Goal: Information Seeking & Learning: Learn about a topic

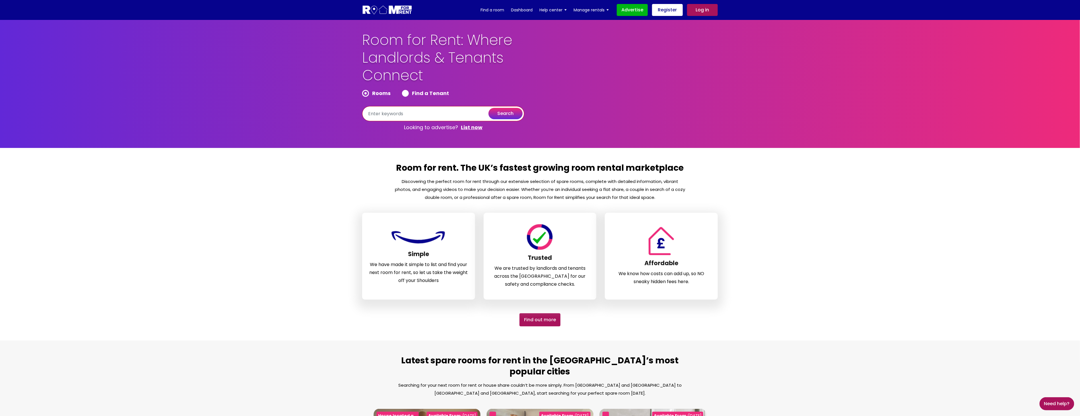
click at [424, 115] on input "text" at bounding box center [443, 113] width 162 height 15
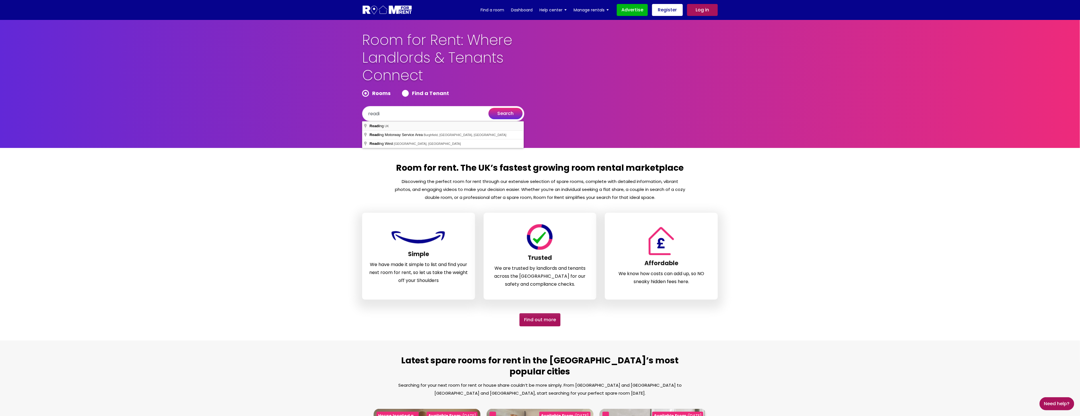
type input "[GEOGRAPHIC_DATA], [GEOGRAPHIC_DATA]"
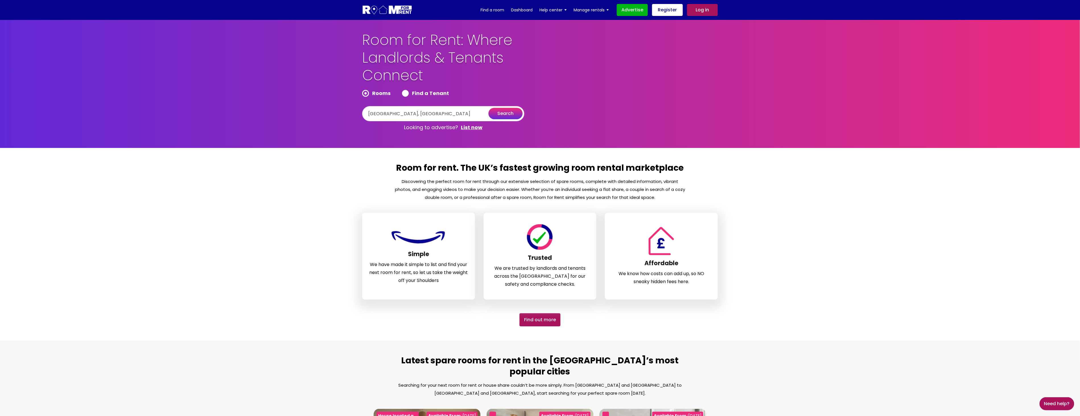
click at [513, 111] on button "search" at bounding box center [505, 113] width 34 height 11
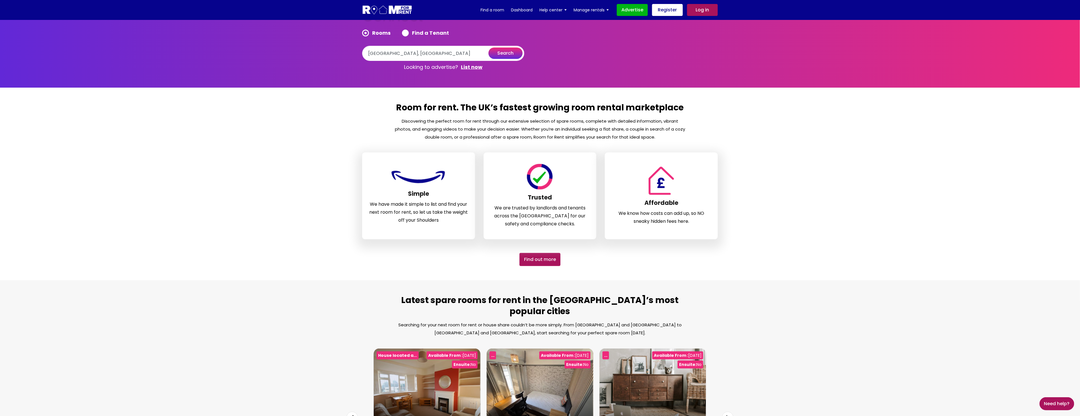
scroll to position [158, 0]
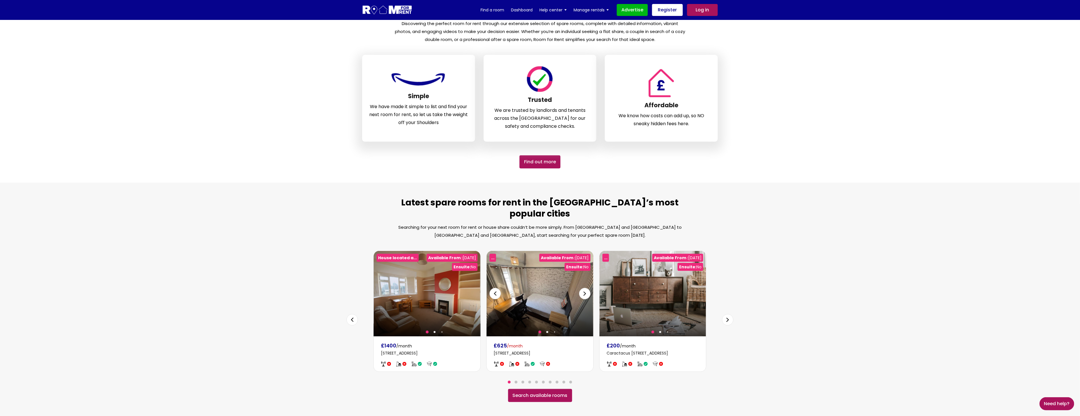
click at [537, 283] on img at bounding box center [540, 293] width 106 height 85
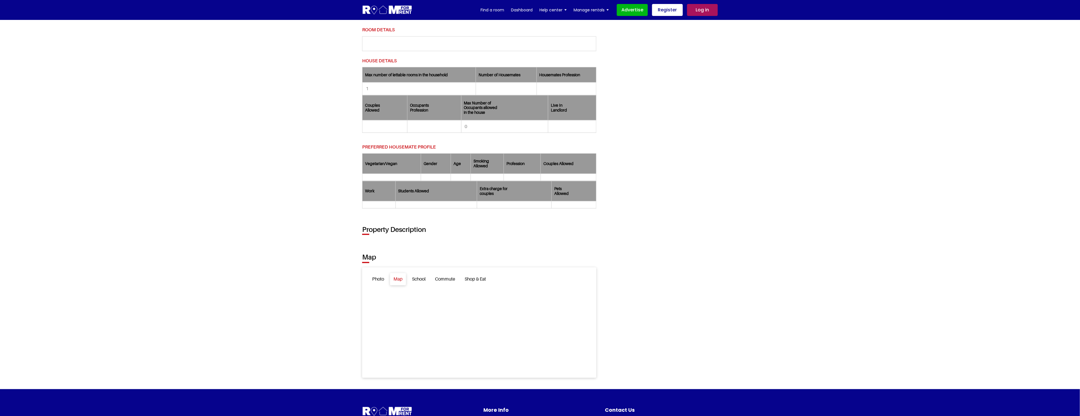
scroll to position [569, 0]
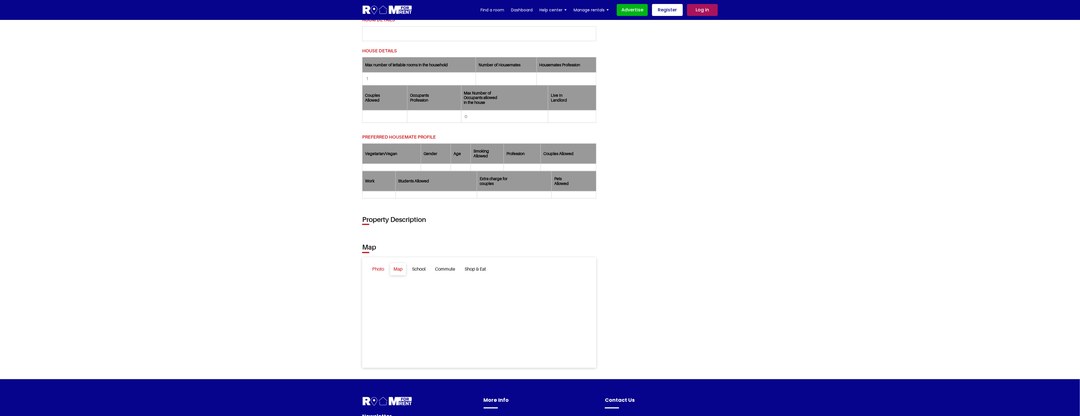
click at [378, 272] on link "Photo" at bounding box center [378, 269] width 19 height 12
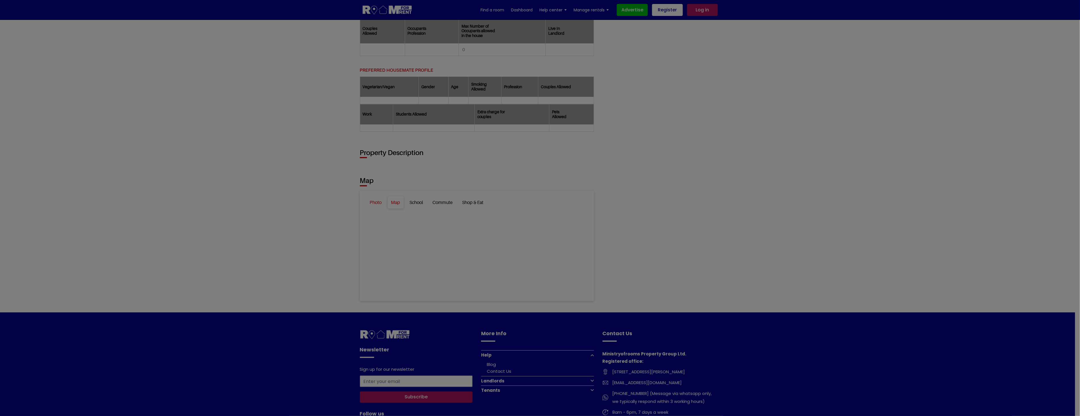
scroll to position [498, 0]
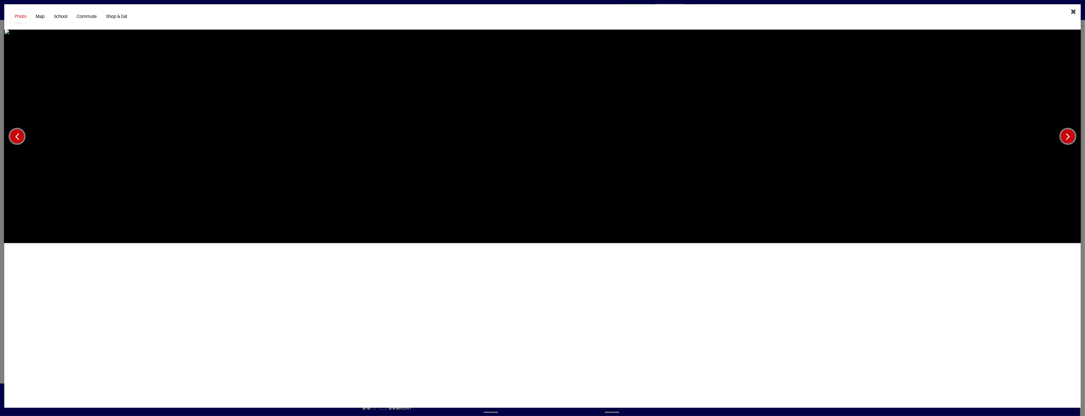
click at [1074, 13] on icon "Close" at bounding box center [1073, 11] width 5 height 7
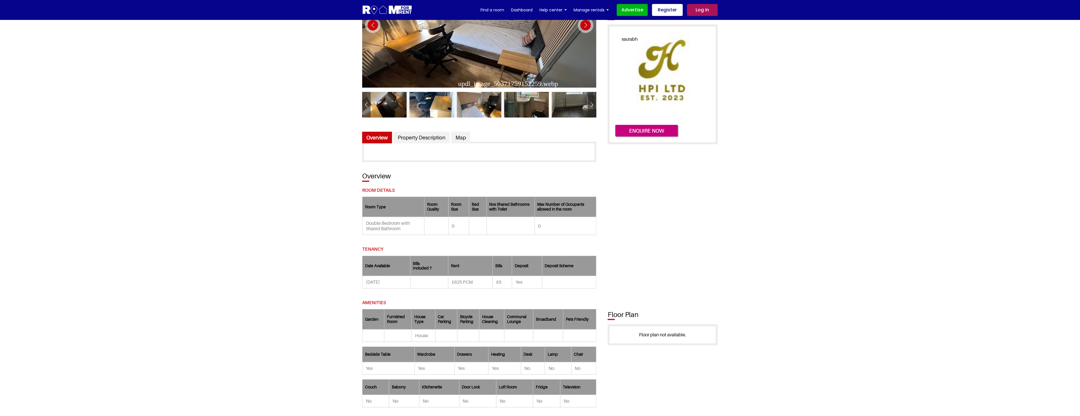
scroll to position [0, 0]
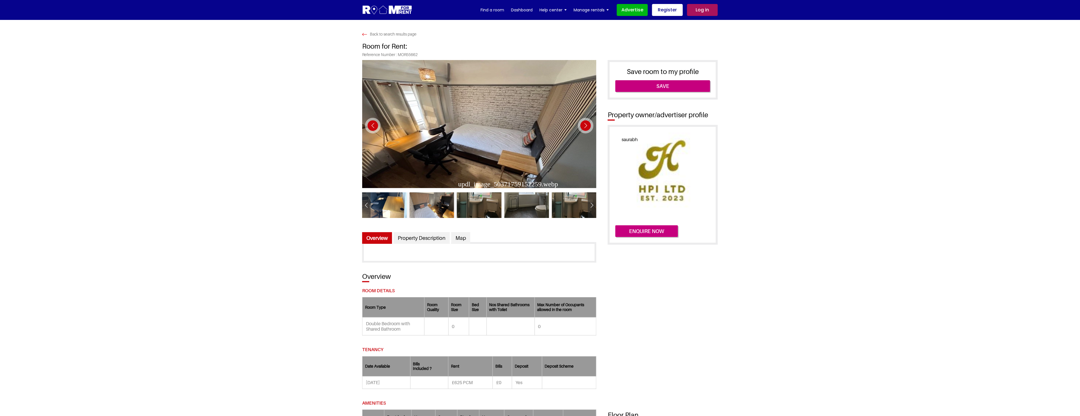
click at [586, 126] on div "Next slide" at bounding box center [586, 126] width 16 height 16
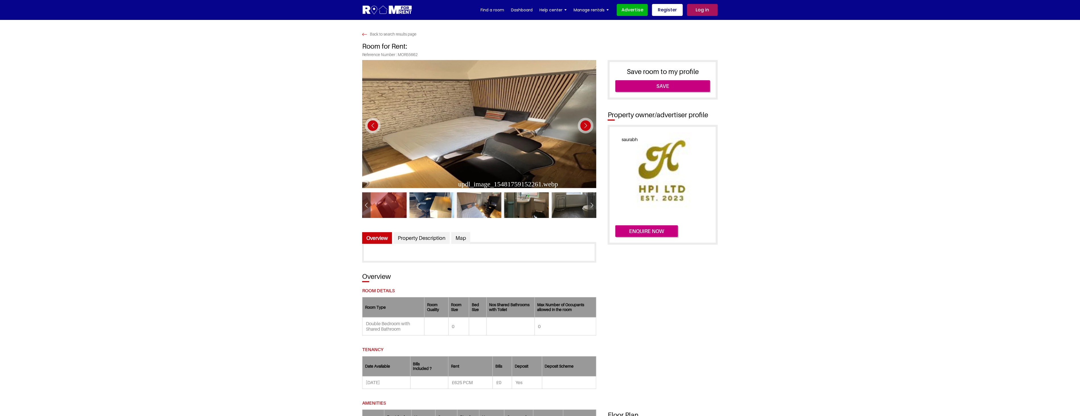
click at [586, 126] on div "Next slide" at bounding box center [586, 126] width 16 height 16
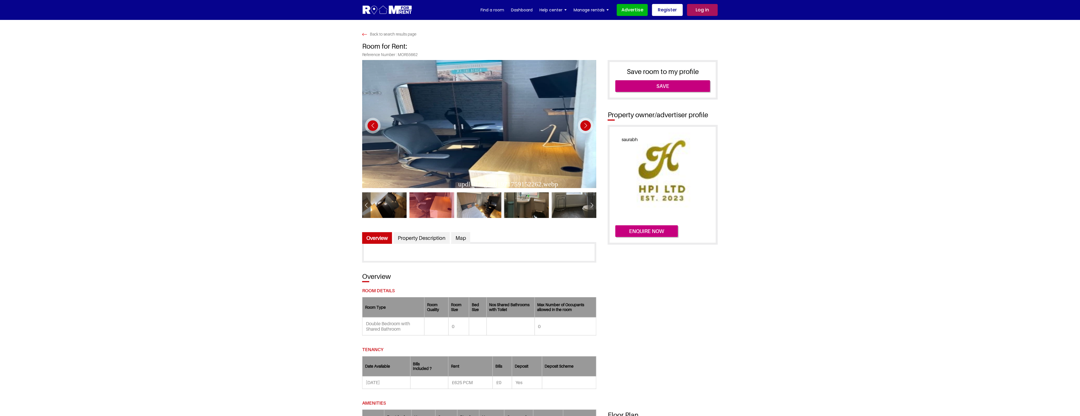
click at [586, 126] on div "Next slide" at bounding box center [586, 126] width 16 height 16
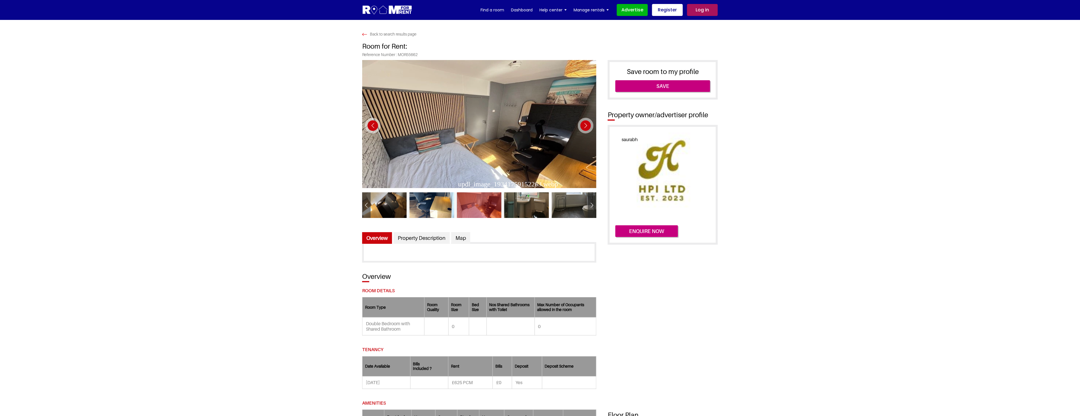
click at [586, 126] on div "Next slide" at bounding box center [586, 126] width 16 height 16
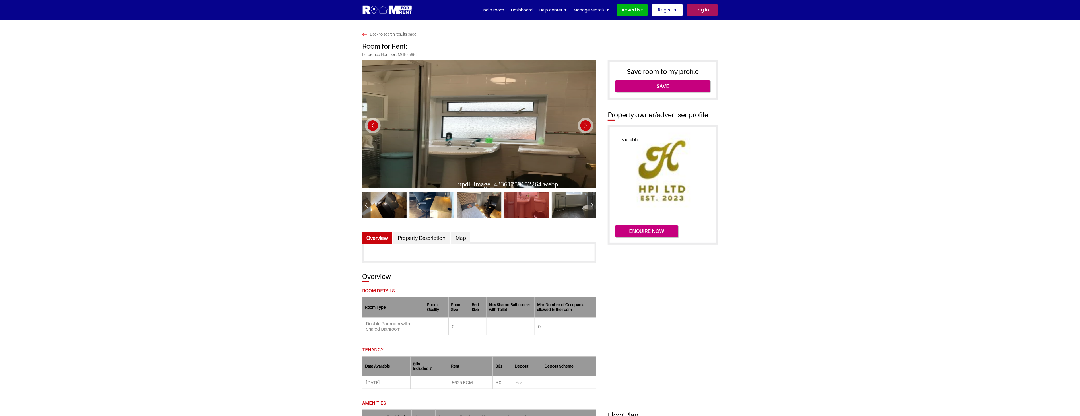
click at [586, 126] on div "Next slide" at bounding box center [586, 126] width 16 height 16
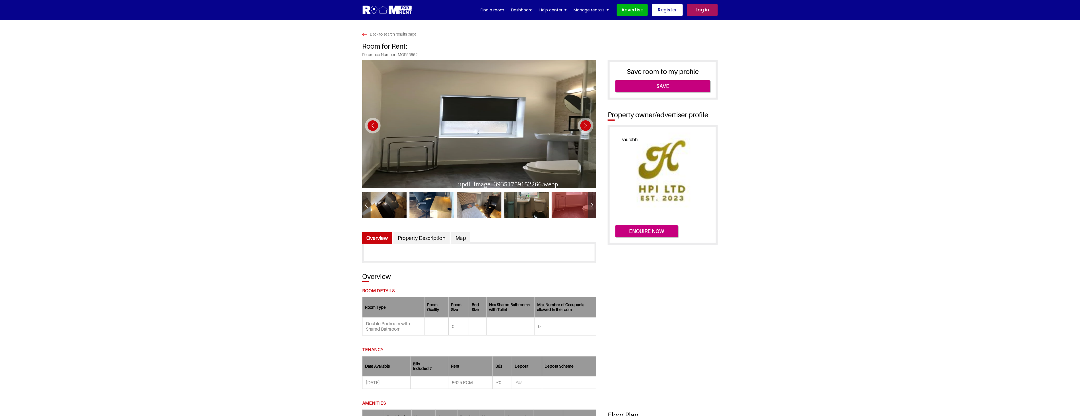
click at [586, 126] on div "Next slide" at bounding box center [586, 126] width 16 height 16
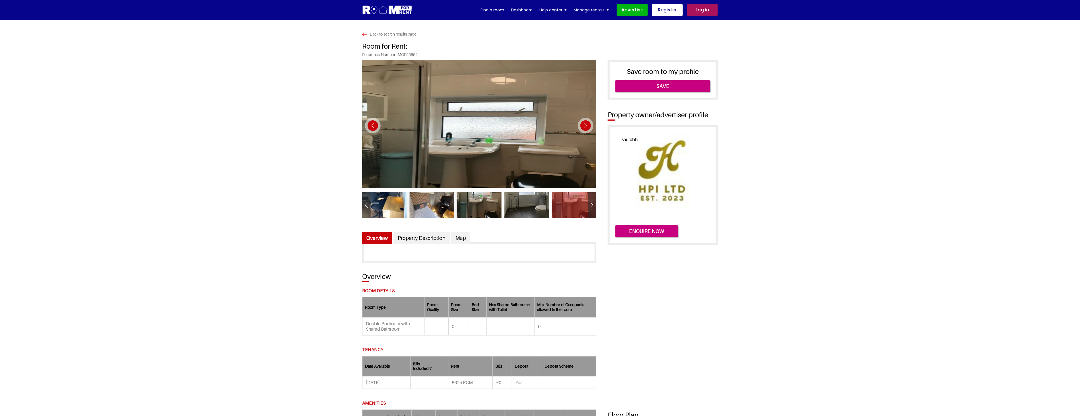
click at [586, 126] on div "Next slide" at bounding box center [586, 126] width 16 height 16
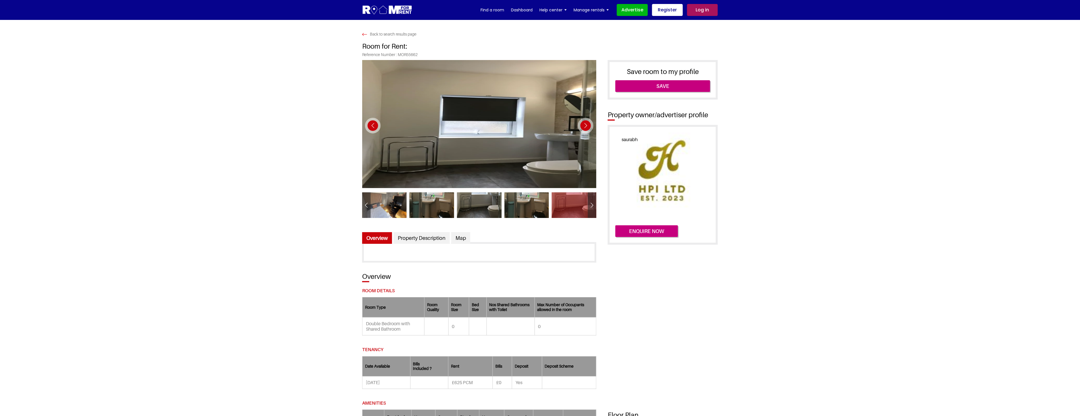
click at [586, 126] on div "Next slide" at bounding box center [586, 126] width 16 height 16
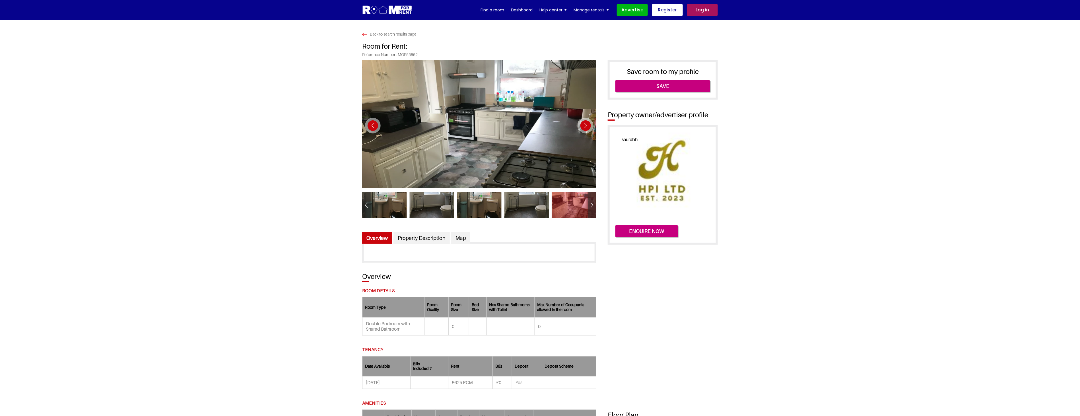
click at [586, 126] on div "Next slide" at bounding box center [586, 126] width 16 height 16
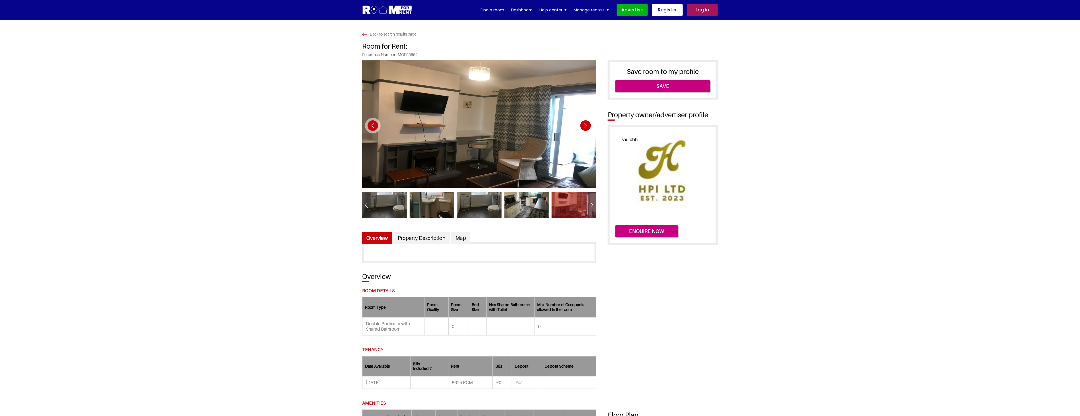
click at [586, 126] on div "Next slide" at bounding box center [586, 126] width 16 height 16
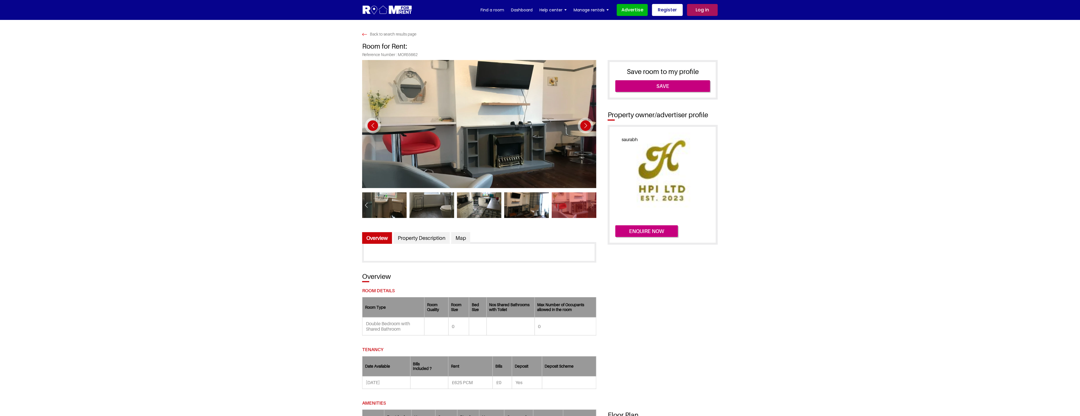
click at [586, 126] on div "Next slide" at bounding box center [586, 126] width 16 height 16
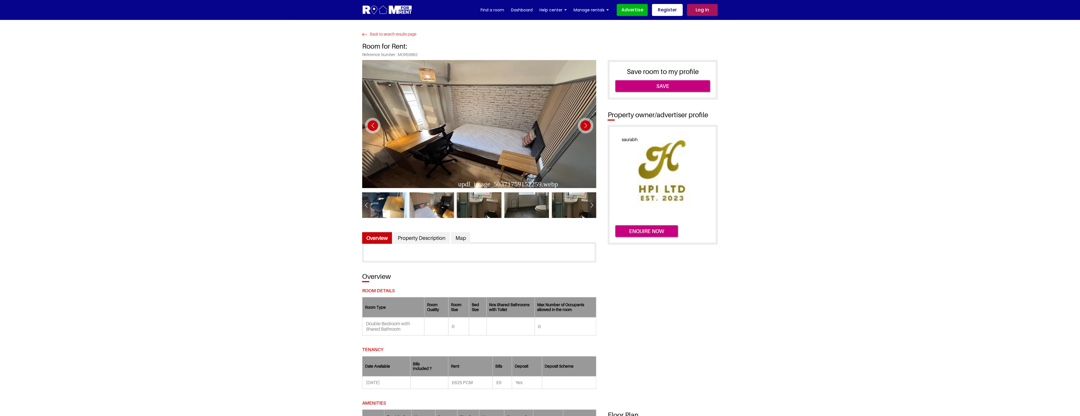
click at [362, 34] on img at bounding box center [364, 34] width 5 height 3
click at [492, 12] on link "Find a room" at bounding box center [492, 10] width 24 height 9
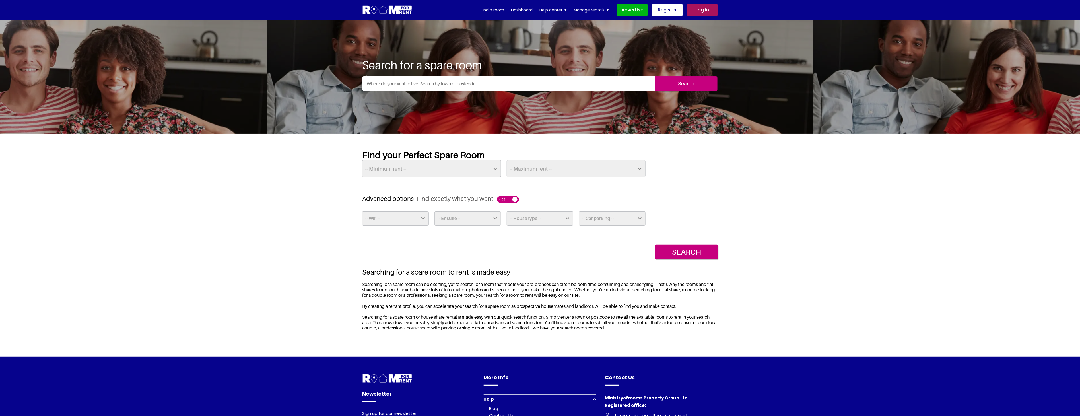
drag, startPoint x: 0, startPoint y: 0, endPoint x: 459, endPoint y: 218, distance: 508.3
click at [459, 218] on select "-- Ensuite -- Yes No" at bounding box center [467, 218] width 67 height 14
click at [524, 221] on select "-- House type -- Apartment House Farm Purpose Built Student Accomodation" at bounding box center [540, 218] width 67 height 14
click at [613, 222] on select "-- Car parking -- Off Street - Permit not required Off Street - Permit Required" at bounding box center [612, 218] width 67 height 14
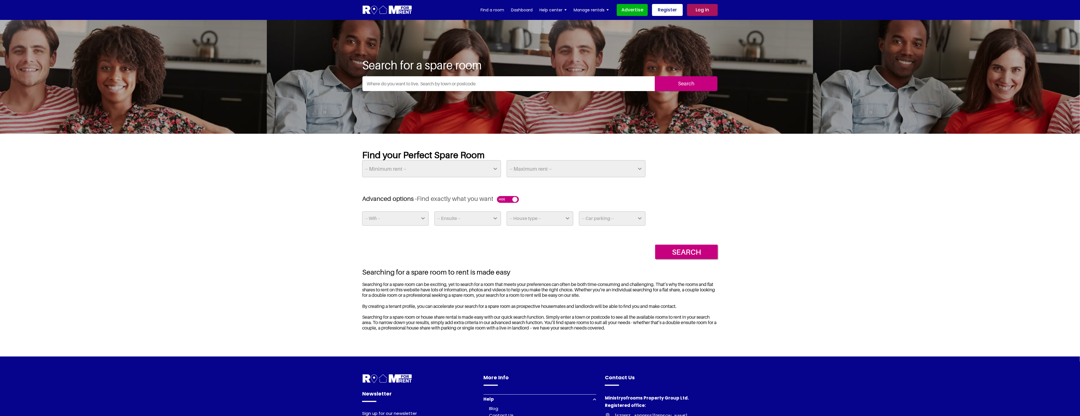
click at [548, 218] on select "-- House type -- Apartment House Farm Purpose Built Student Accomodation" at bounding box center [540, 218] width 67 height 14
click at [611, 218] on select "-- Car parking -- Off Street - Permit not required Off Street - Permit Required" at bounding box center [612, 218] width 67 height 14
click at [723, 224] on section "Find your Perfect Spare Room -- Minimum rent -- £25 £50 £75 £100 £125 £150 £175…" at bounding box center [540, 245] width 1080 height 223
click at [488, 169] on select "-- Minimum rent -- £25 £50 £75 £100 £125 £150 £175 £200 £225 £250 £275 £300 £32…" at bounding box center [431, 168] width 139 height 17
drag, startPoint x: 488, startPoint y: 169, endPoint x: 491, endPoint y: 169, distance: 3.5
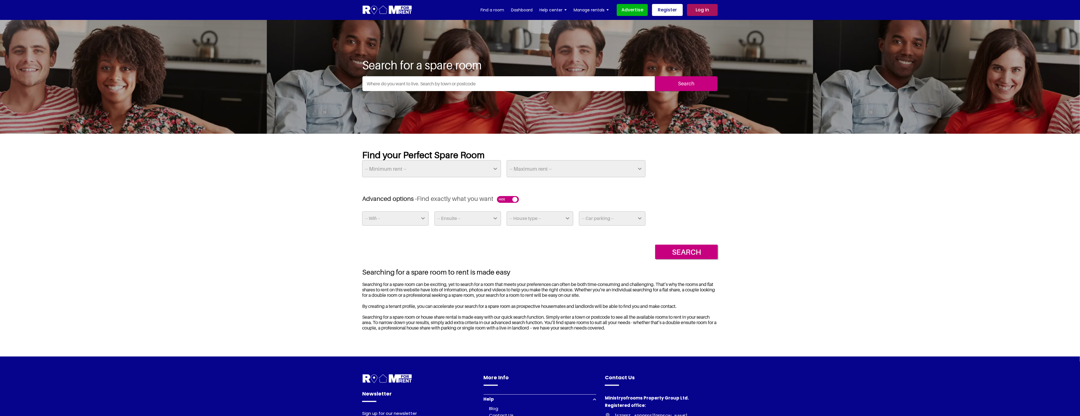
click at [488, 169] on select "-- Minimum rent -- £25 £50 £75 £100 £125 £150 £175 £200 £225 £250 £275 £300 £32…" at bounding box center [431, 168] width 139 height 17
click at [572, 166] on select "-- Maximum rent -- £50 £75 £100 £125 £150 £175 £200 £225 £250 £275 £300 £325 £3…" at bounding box center [576, 168] width 139 height 17
click at [660, 173] on div "-- Minimum rent -- £25 £50 £75 £100 £125 £150 £175 £200 £225 £250 £275 £300 £32…" at bounding box center [539, 168] width 361 height 17
click at [501, 198] on button "button" at bounding box center [508, 199] width 22 height 7
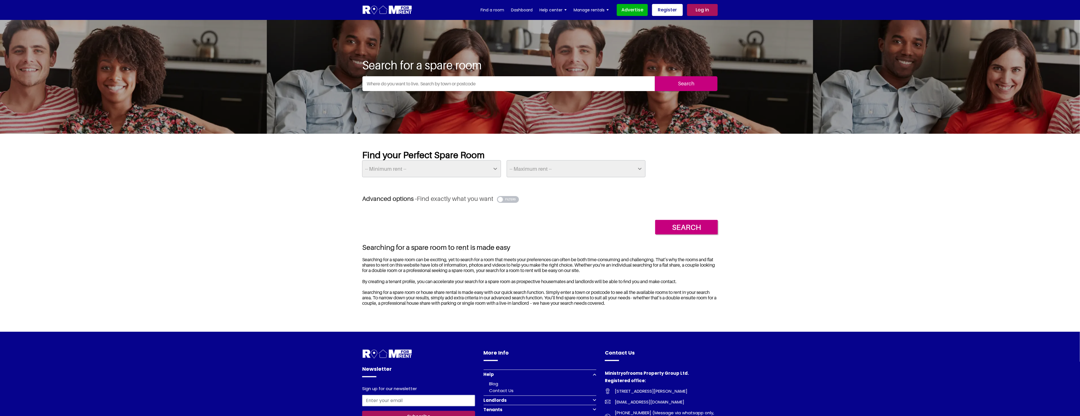
click at [518, 198] on button "button" at bounding box center [508, 199] width 22 height 7
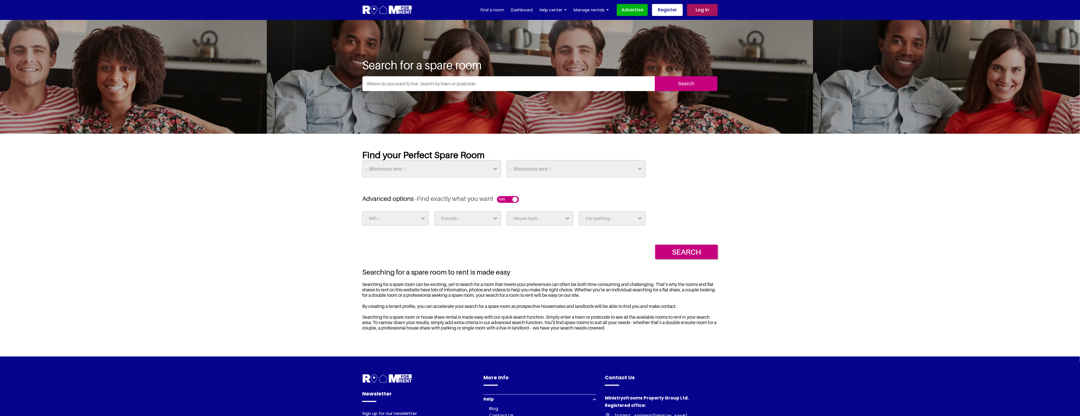
click at [413, 218] on select "-- Wifi -- Yes No" at bounding box center [395, 218] width 67 height 14
click at [447, 218] on select "-- Ensuite -- Yes No" at bounding box center [467, 218] width 67 height 14
click at [533, 215] on select "-- House type -- Apartment House Farm Purpose Built Student Accomodation" at bounding box center [540, 218] width 67 height 14
click at [624, 220] on select "-- Car parking -- Off Street - Permit not required Off Street - Permit Required" at bounding box center [612, 218] width 67 height 14
click at [764, 222] on section "Find your Perfect Spare Room -- Minimum rent -- £25 £50 £75 £100 £125 £150 £175…" at bounding box center [540, 245] width 1080 height 223
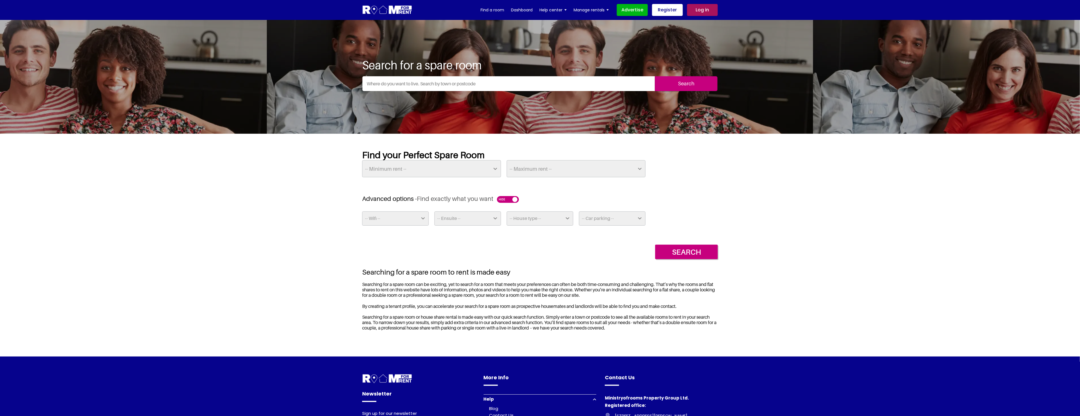
click at [433, 169] on select "-- Minimum rent -- £25 £50 £75 £100 £125 £150 £175 £200 £225 £250 £275 £300 £32…" at bounding box center [431, 168] width 139 height 17
drag, startPoint x: 433, startPoint y: 169, endPoint x: 437, endPoint y: 169, distance: 4.0
click at [433, 169] on select "-- Minimum rent -- £25 £50 £75 £100 £125 £150 £175 £200 £225 £250 £275 £300 £32…" at bounding box center [431, 168] width 139 height 17
click at [537, 166] on select "-- Maximum rent -- £50 £75 £100 £125 £150 £175 £200 £225 £250 £275 £300 £325 £3…" at bounding box center [576, 168] width 139 height 17
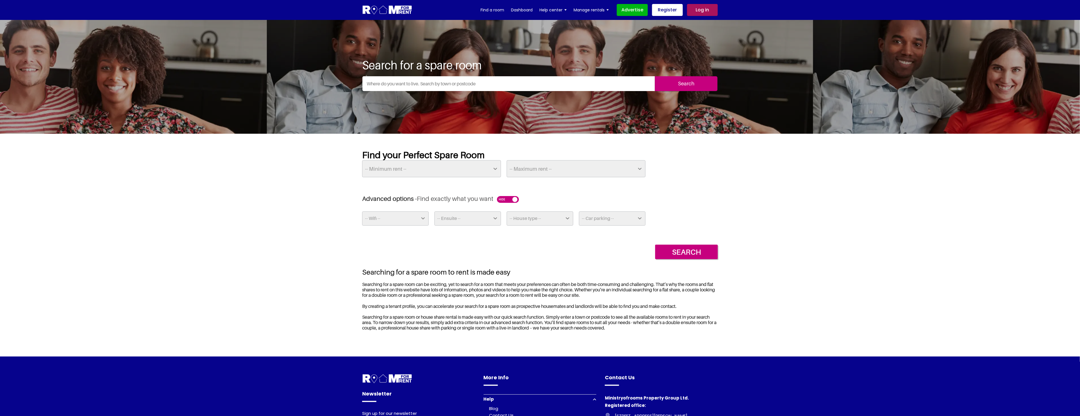
click at [730, 191] on section "Find your Perfect Spare Room -- Minimum rent -- £25 £50 £75 £100 £125 £150 £175…" at bounding box center [540, 245] width 1080 height 223
click at [405, 220] on select "-- Wifi -- Yes No" at bounding box center [395, 218] width 67 height 14
click at [453, 216] on select "-- Ensuite -- Yes No" at bounding box center [467, 218] width 67 height 14
click at [532, 219] on select "-- House type -- Apartment House Farm Purpose Built Student Accomodation" at bounding box center [540, 218] width 67 height 14
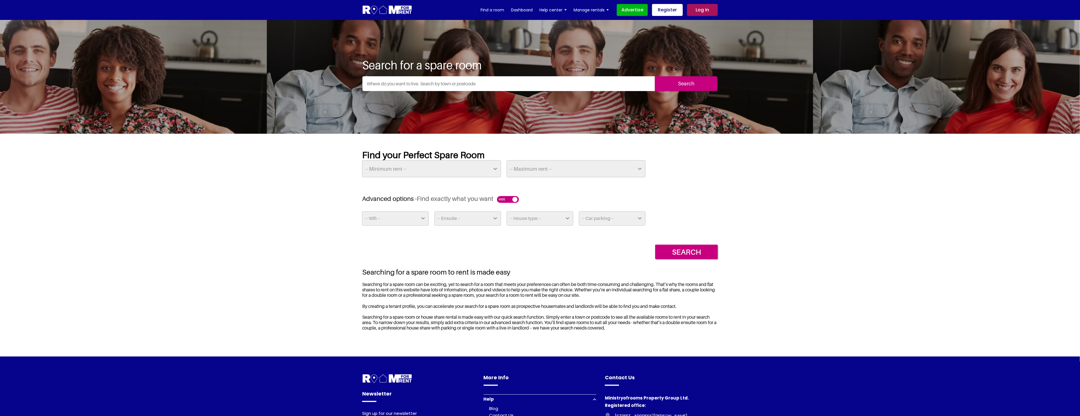
click at [612, 215] on select "-- Car parking -- Off Street - Permit not required Off Street - Permit Required" at bounding box center [612, 218] width 67 height 14
drag, startPoint x: 740, startPoint y: 199, endPoint x: 738, endPoint y: 201, distance: 3.2
click at [740, 199] on section "Find your Perfect Spare Room -- Minimum rent -- £25 £50 £75 £100 £125 £150 £175…" at bounding box center [540, 245] width 1080 height 223
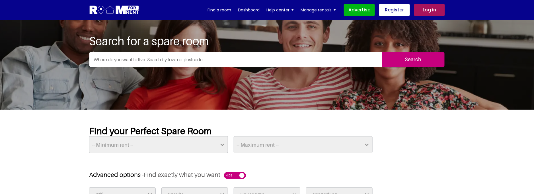
scroll to position [95, 0]
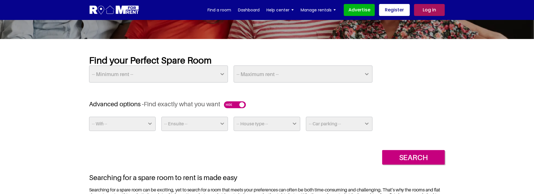
click at [245, 125] on select "-- House type -- Apartment House Farm Purpose Built Student Accomodation" at bounding box center [267, 124] width 67 height 14
click at [117, 150] on div "Search" at bounding box center [267, 152] width 356 height 23
click at [108, 123] on select "-- Wifi -- Yes No" at bounding box center [122, 124] width 67 height 14
click at [207, 144] on div "Search" at bounding box center [267, 152] width 356 height 23
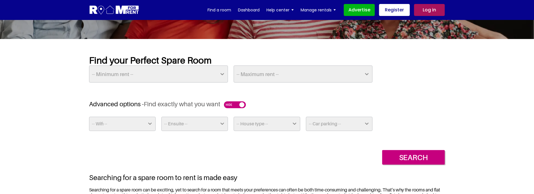
click at [121, 147] on div "Search" at bounding box center [267, 152] width 356 height 23
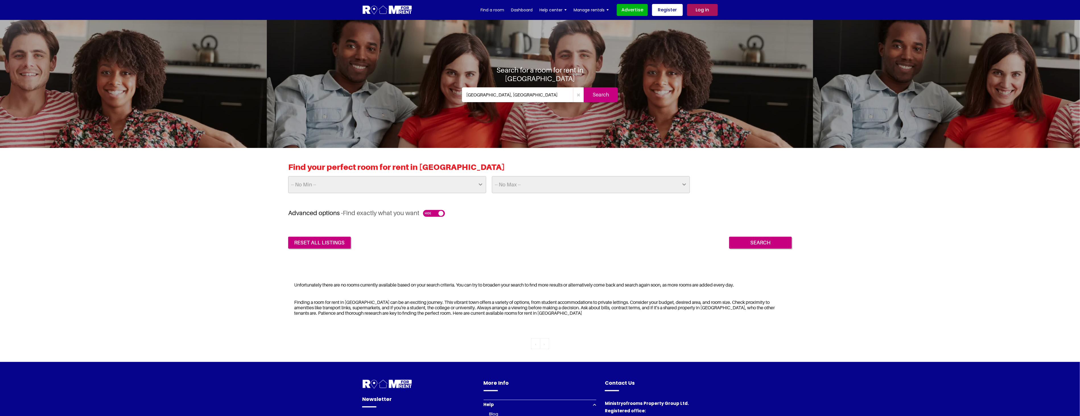
click at [945, 223] on div "Find your perfect room for rent in Reading -- No Min -- £25 £50 £75 £100 £125 £…" at bounding box center [540, 205] width 1080 height 115
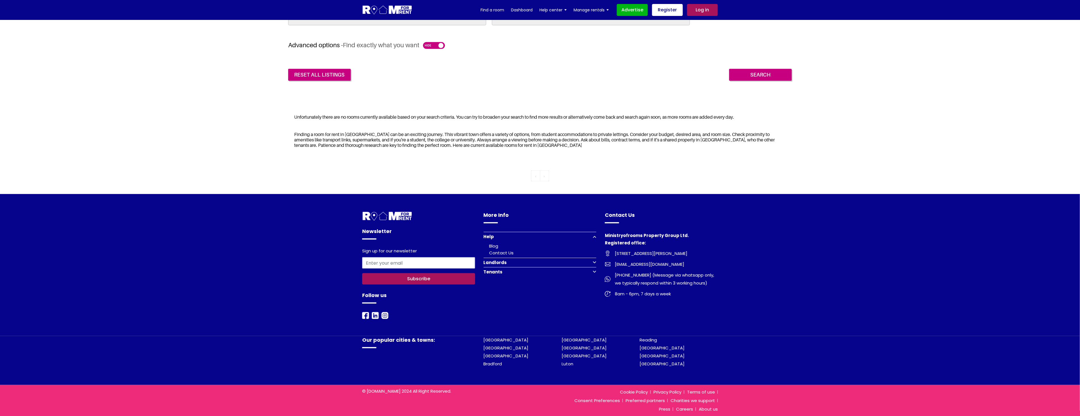
scroll to position [168, 0]
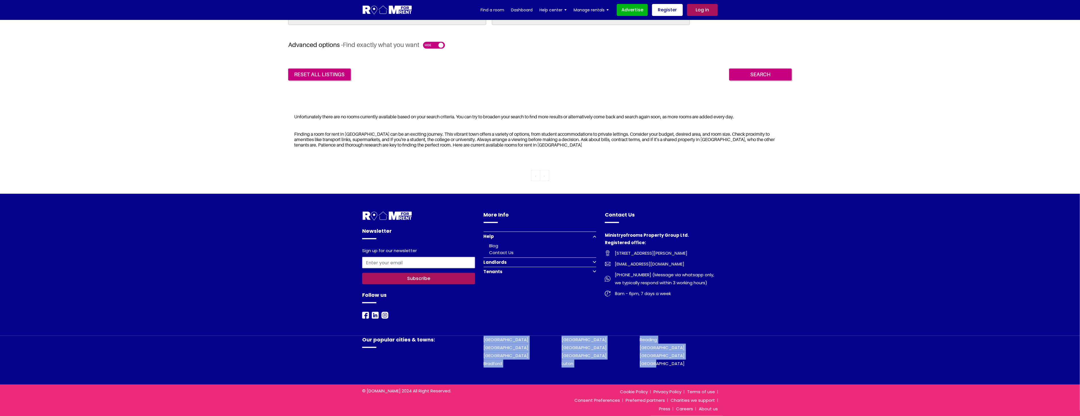
drag, startPoint x: 672, startPoint y: 368, endPoint x: 479, endPoint y: 339, distance: 195.3
click at [479, 339] on div "Our popular cities & towns: London Birmingham Reading Leeds Cambridge Glasgow E…" at bounding box center [540, 352] width 364 height 32
drag, startPoint x: 479, startPoint y: 339, endPoint x: 492, endPoint y: 351, distance: 17.7
copy div "London Birmingham Reading Leeds Cambridge Glasgow Edinburgh Liverpool Mancheste…"
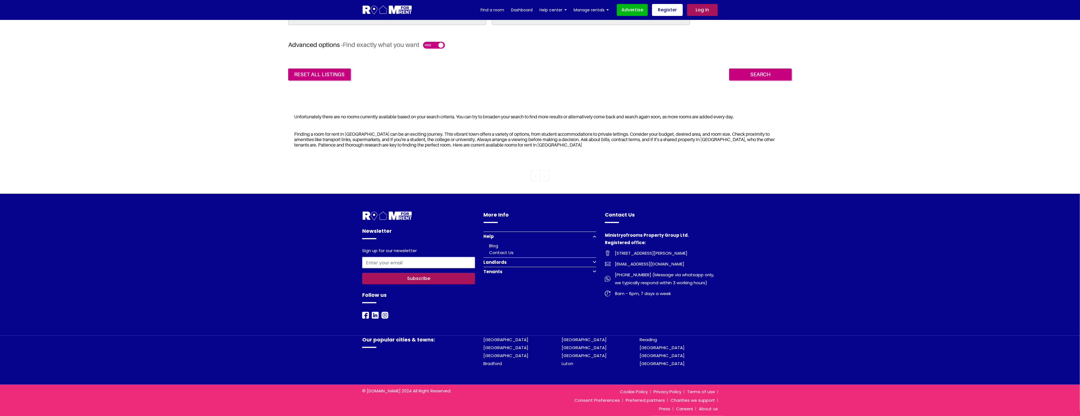
click at [909, 246] on div "Newsletter Sign up for our newsletter Subscribe Follow us More Info" at bounding box center [540, 265] width 1080 height 142
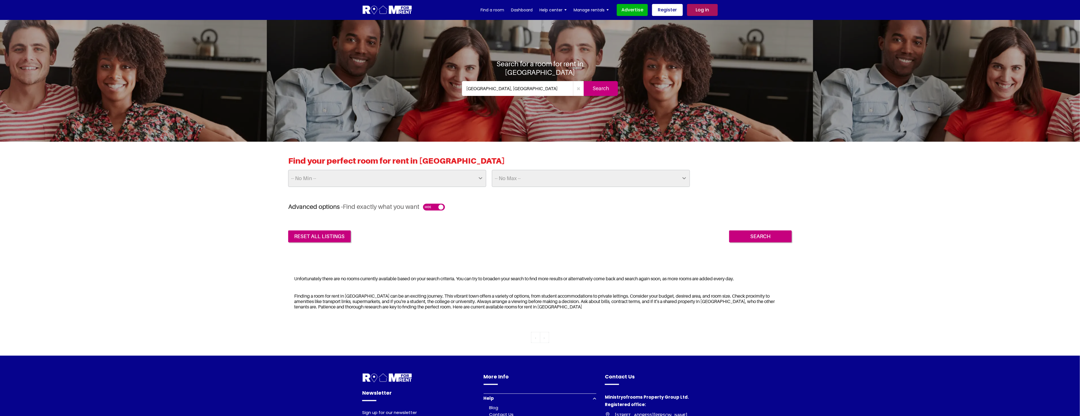
scroll to position [0, 0]
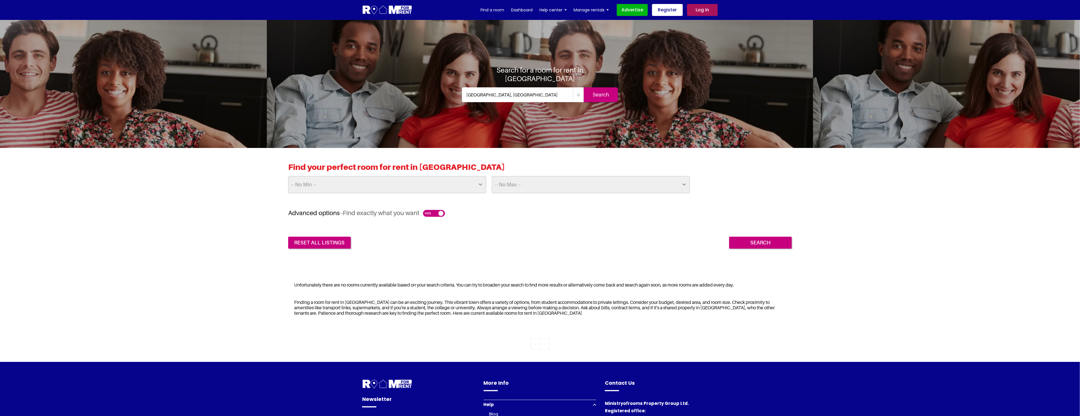
click at [398, 11] on img at bounding box center [387, 10] width 50 height 11
click at [380, 10] on img at bounding box center [387, 10] width 50 height 11
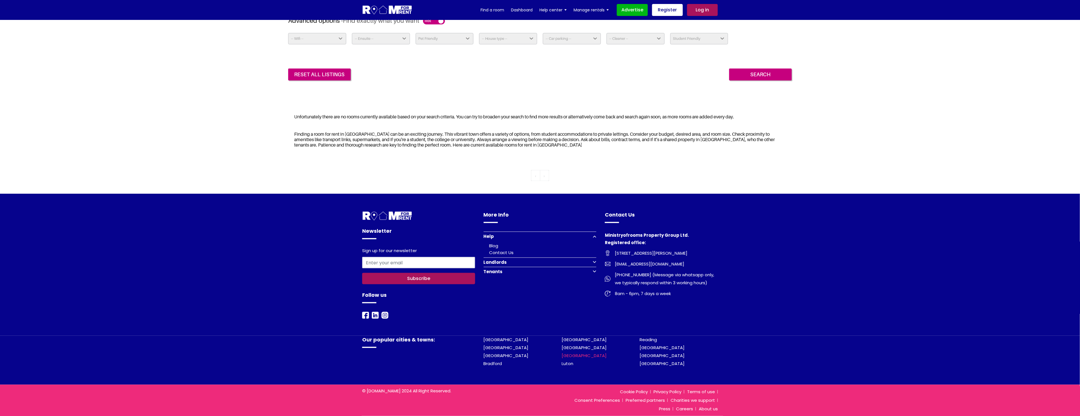
click at [567, 356] on link "[GEOGRAPHIC_DATA]" at bounding box center [584, 355] width 45 height 6
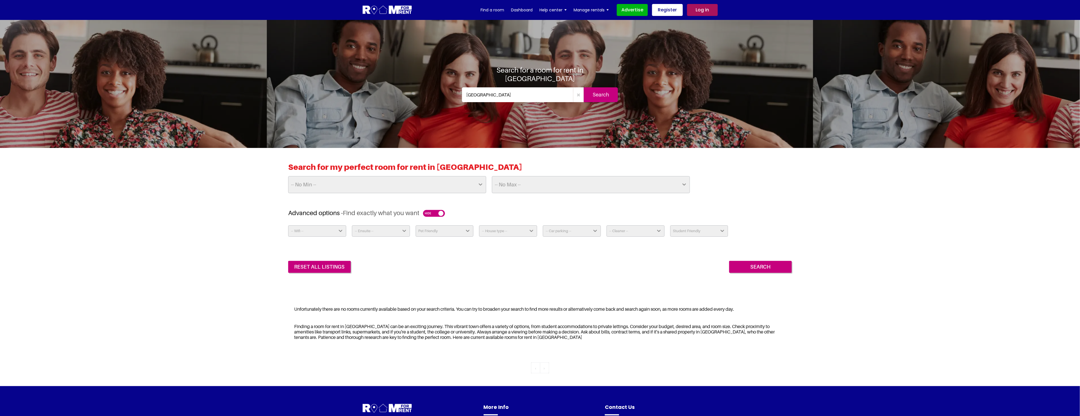
click at [329, 232] on select "-- Wifi -- Yes No" at bounding box center [317, 230] width 58 height 11
click at [370, 231] on select "-- Ensuite -- Yes No" at bounding box center [381, 230] width 58 height 11
click at [426, 231] on select "Pet Friendly Yes No" at bounding box center [445, 230] width 58 height 11
click at [943, 231] on div "Search for my perfect room for rent in Liverpool -- No Min -- £25 £50 £75 £100 …" at bounding box center [540, 217] width 1080 height 139
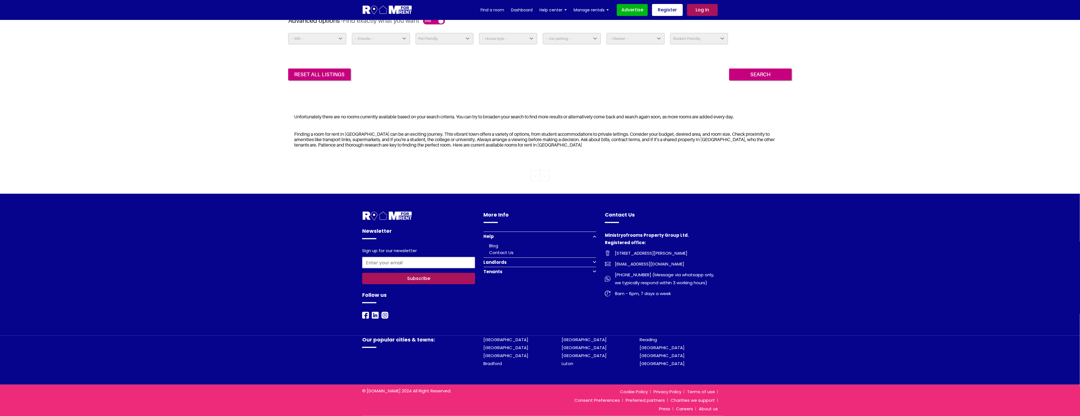
scroll to position [66, 0]
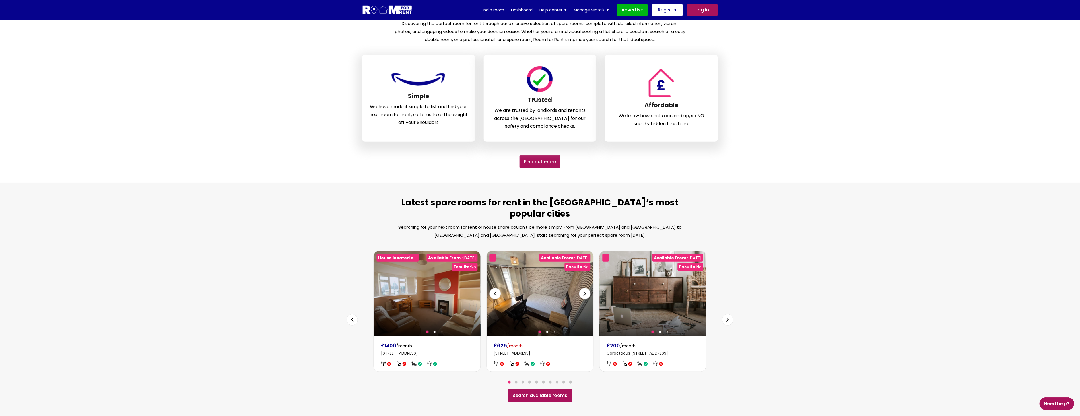
click at [550, 303] on div at bounding box center [540, 293] width 106 height 85
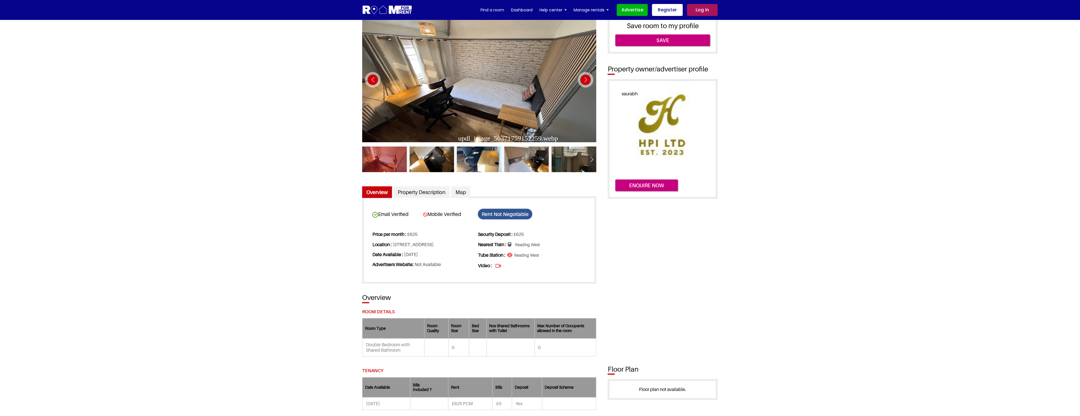
scroll to position [63, 0]
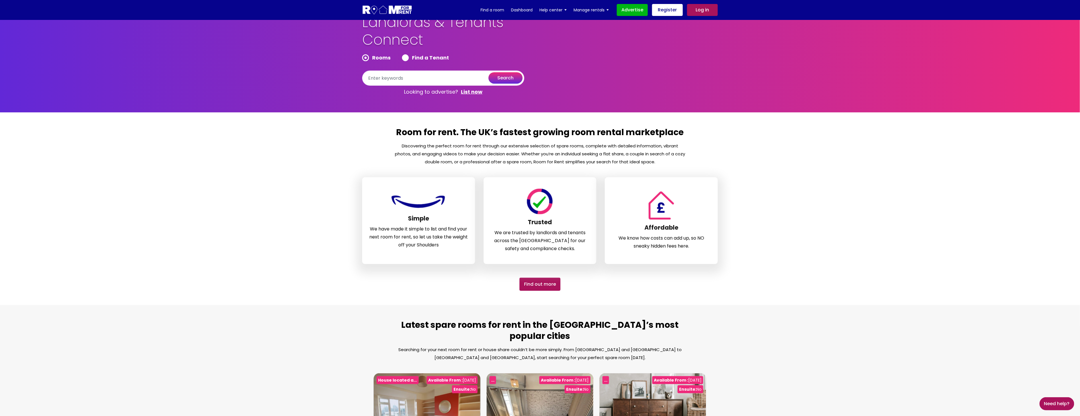
scroll to position [116, 0]
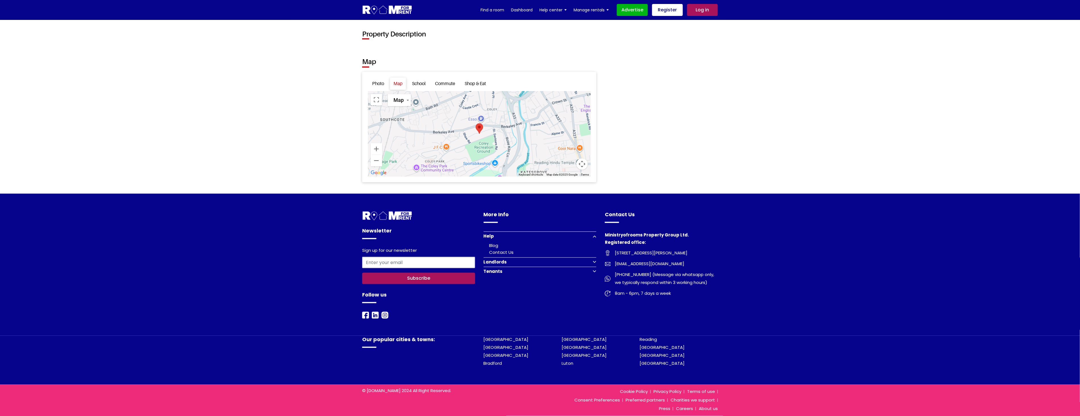
scroll to position [759, 0]
click at [377, 83] on link "Photo" at bounding box center [378, 84] width 19 height 12
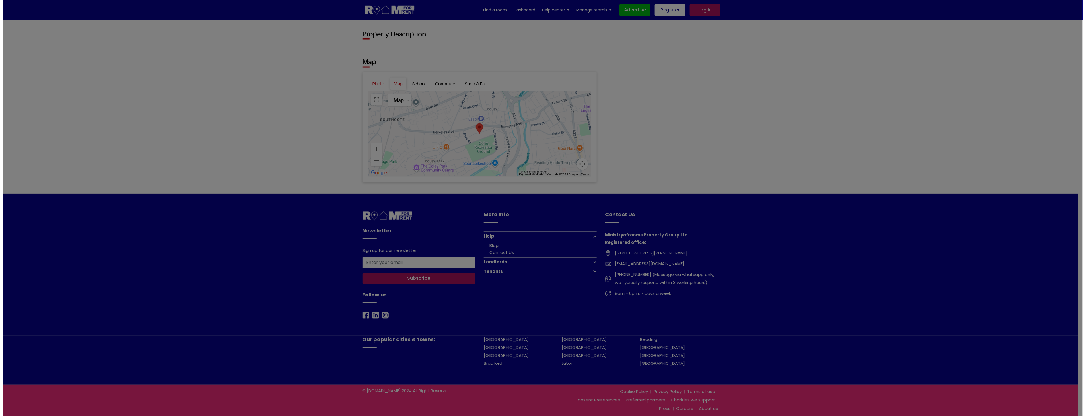
scroll to position [688, 0]
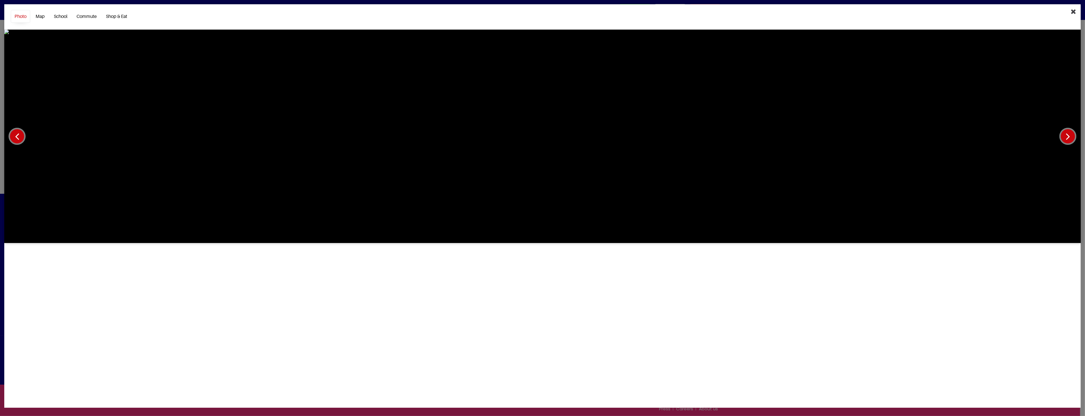
click at [1066, 136] on button "button" at bounding box center [1067, 136] width 17 height 17
click at [1066, 135] on button "button" at bounding box center [1067, 136] width 17 height 17
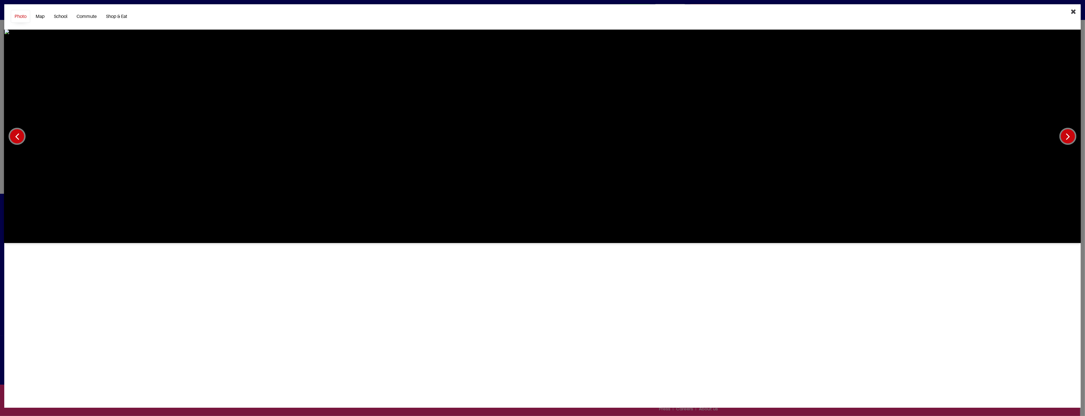
click at [1066, 135] on button "button" at bounding box center [1067, 136] width 17 height 17
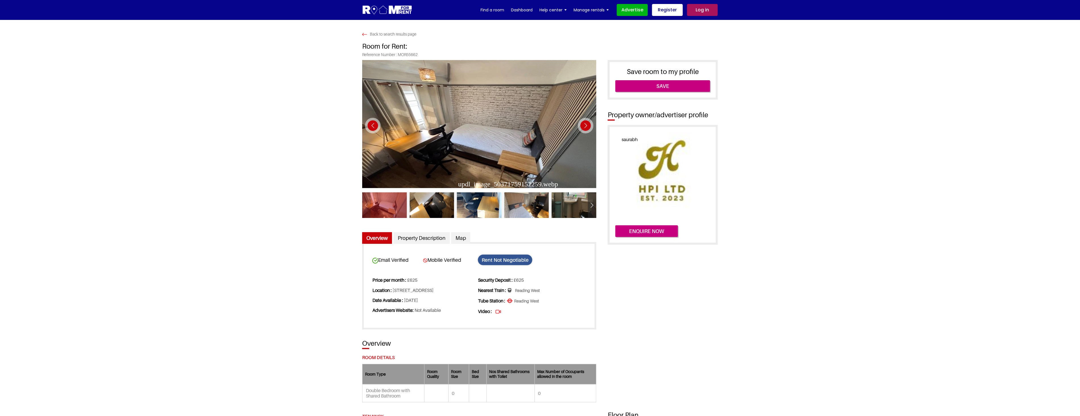
drag, startPoint x: 1037, startPoint y: 8, endPoint x: 837, endPoint y: 123, distance: 231.7
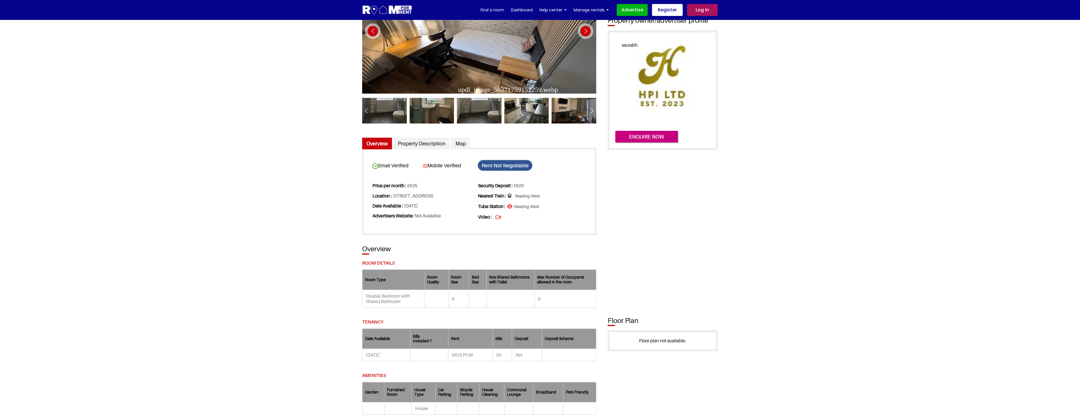
scroll to position [126, 0]
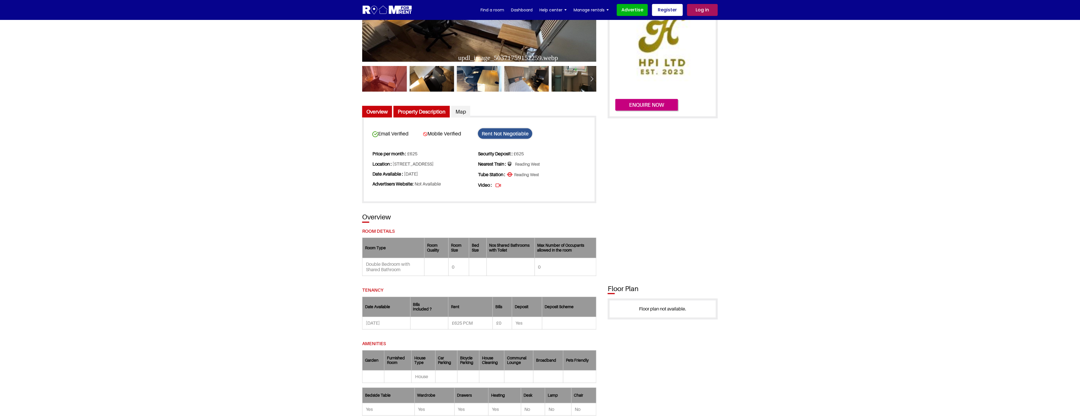
click at [418, 109] on link "Property Description" at bounding box center [421, 112] width 56 height 12
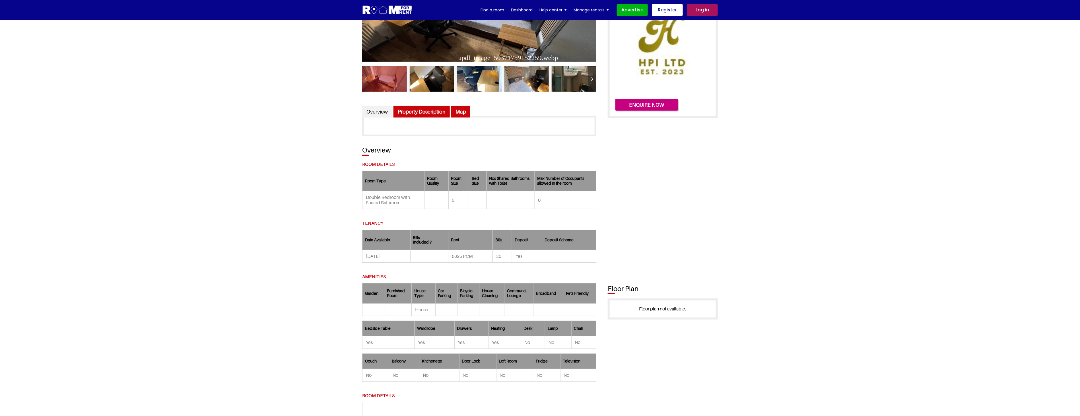
click at [457, 109] on link "Map" at bounding box center [460, 112] width 19 height 12
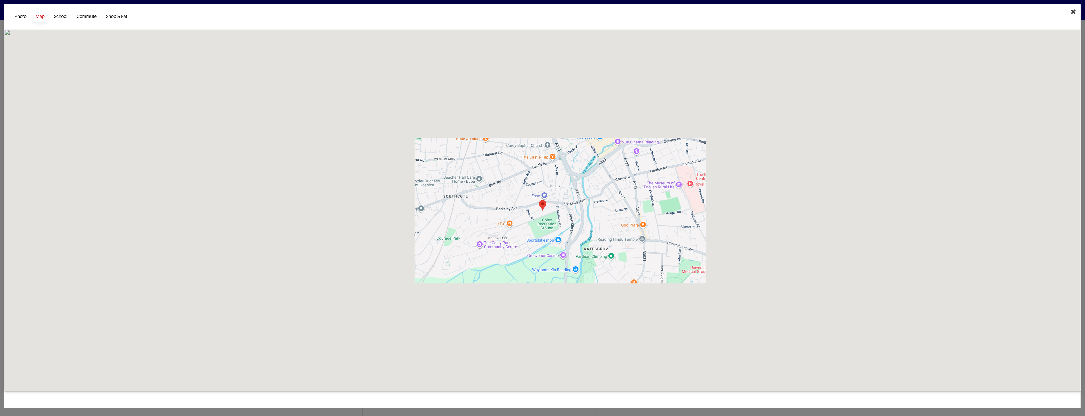
click at [1074, 11] on icon "Close" at bounding box center [1073, 11] width 5 height 7
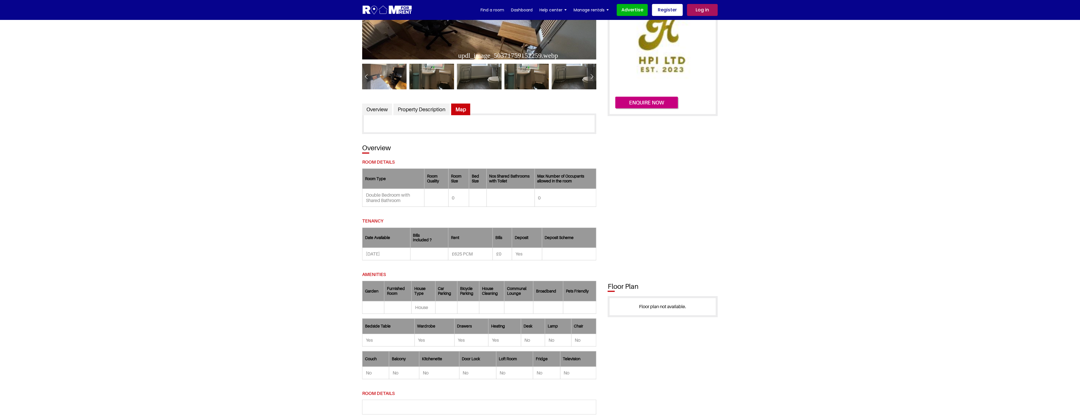
scroll to position [0, 0]
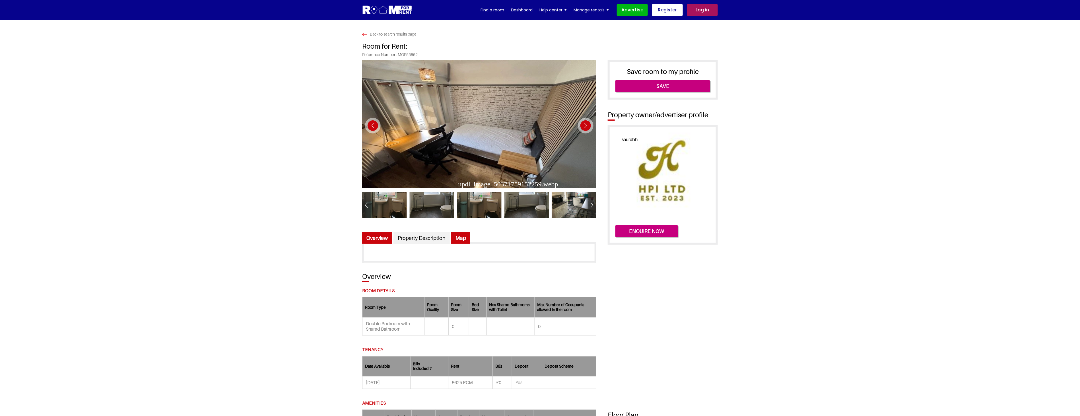
click at [371, 236] on link "Overview" at bounding box center [377, 238] width 30 height 12
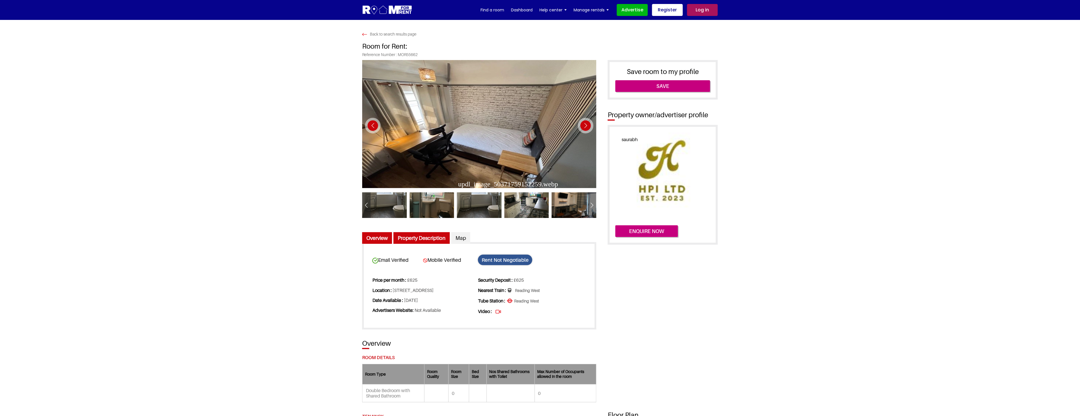
click at [418, 237] on link "Property Description" at bounding box center [421, 238] width 56 height 12
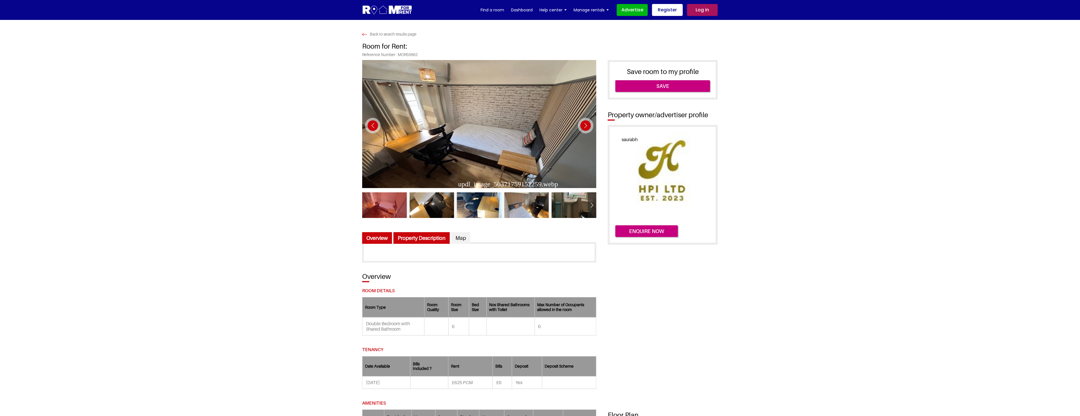
click at [372, 238] on link "Overview" at bounding box center [377, 238] width 30 height 12
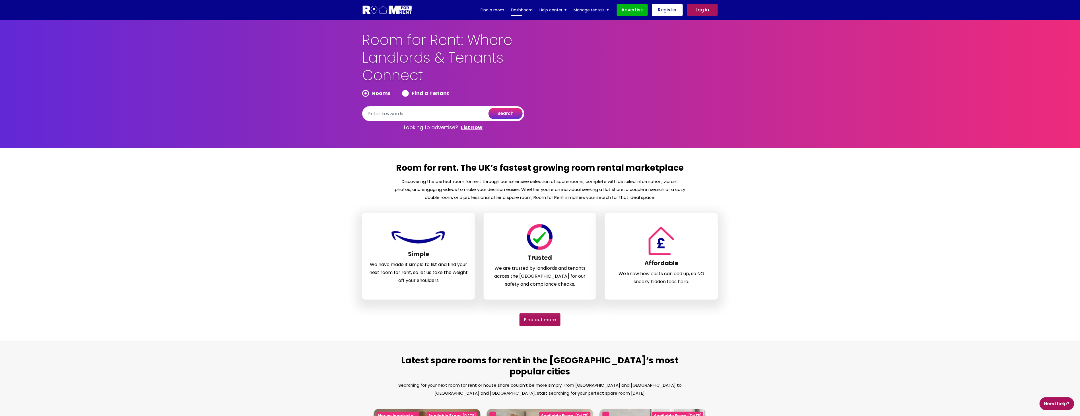
click at [519, 10] on link "Dashboard" at bounding box center [522, 10] width 22 height 9
click at [527, 11] on link "Dashboard" at bounding box center [522, 10] width 22 height 9
click at [528, 10] on link "Dashboard" at bounding box center [522, 10] width 22 height 9
click at [525, 9] on link "Dashboard" at bounding box center [522, 10] width 22 height 9
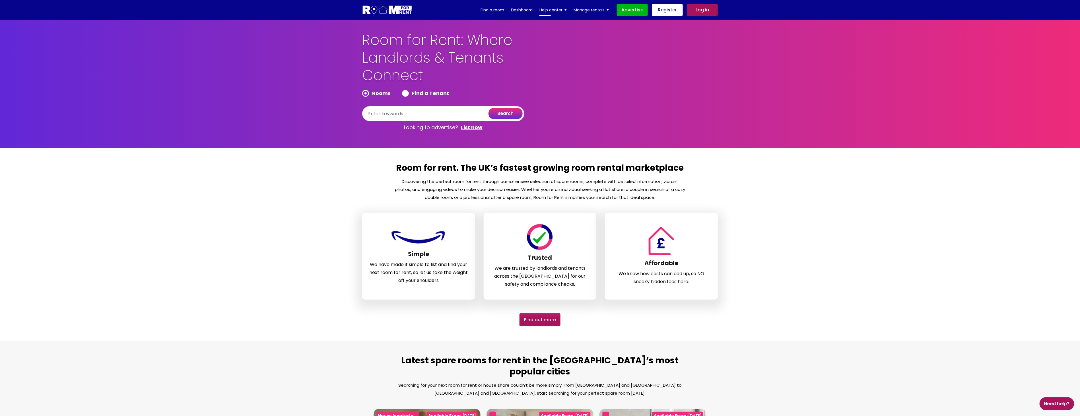
click at [546, 10] on link "Help center" at bounding box center [552, 10] width 27 height 9
click at [528, 10] on link "Dashboard" at bounding box center [522, 10] width 22 height 9
click at [518, 7] on link "Dashboard" at bounding box center [522, 10] width 22 height 9
type input "reading"
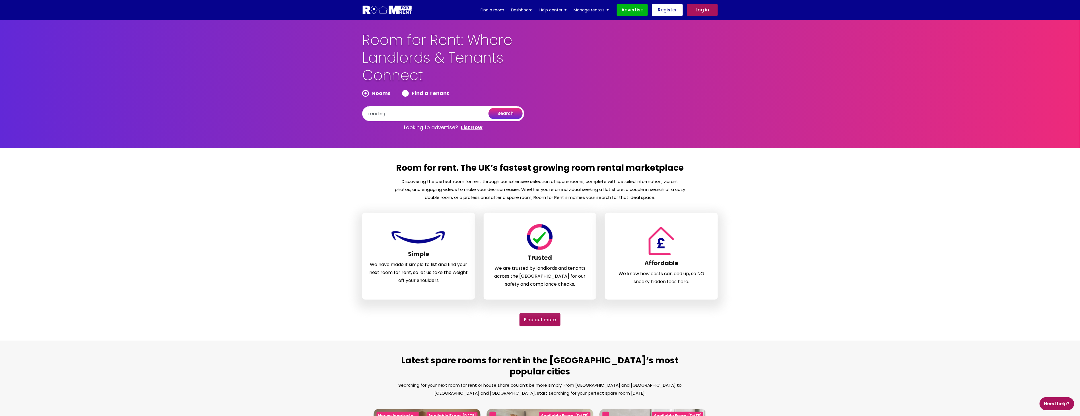
click at [504, 114] on button "search" at bounding box center [505, 113] width 34 height 11
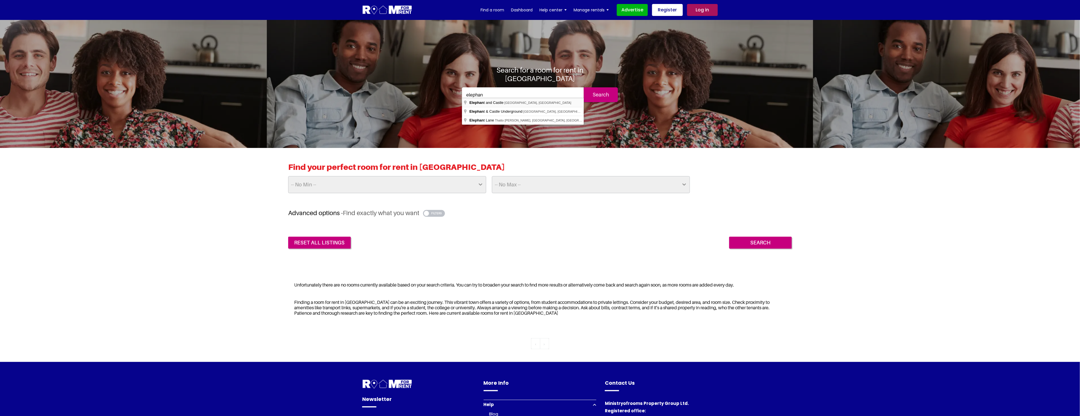
type input "[GEOGRAPHIC_DATA], [GEOGRAPHIC_DATA], [GEOGRAPHIC_DATA]"
click at [600, 91] on input "Search" at bounding box center [601, 94] width 34 height 15
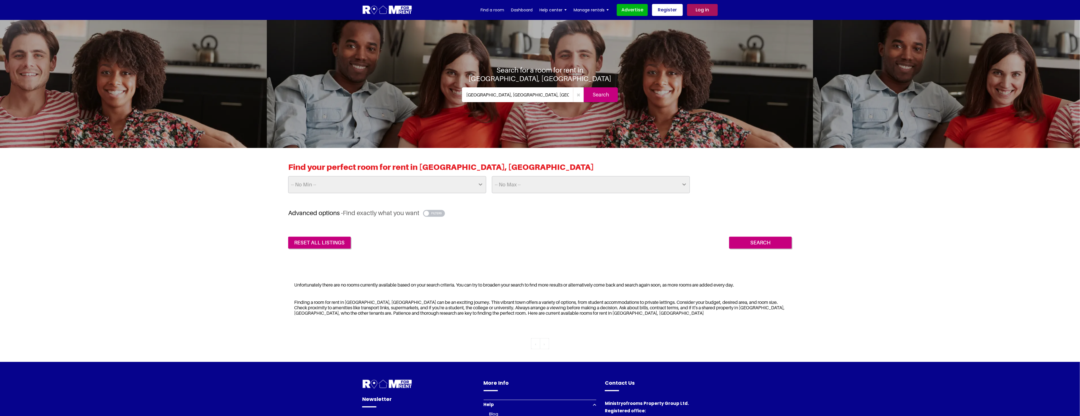
click at [389, 5] on img at bounding box center [387, 10] width 50 height 11
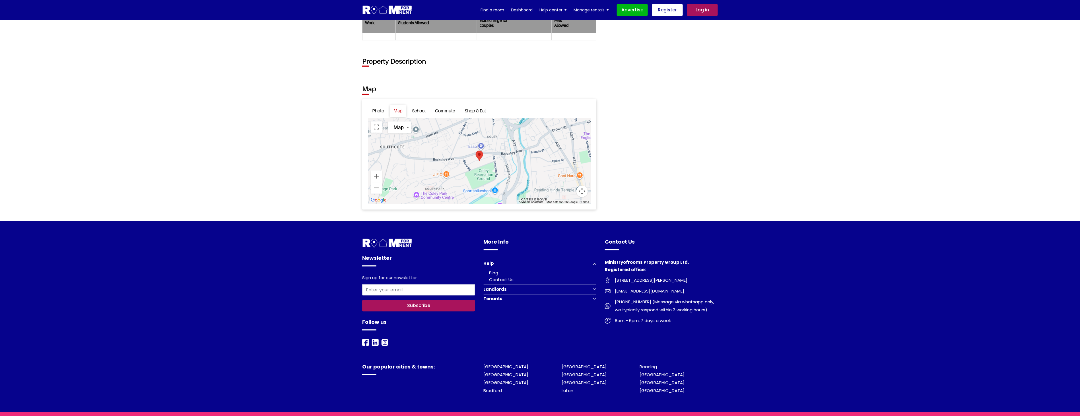
scroll to position [664, 0]
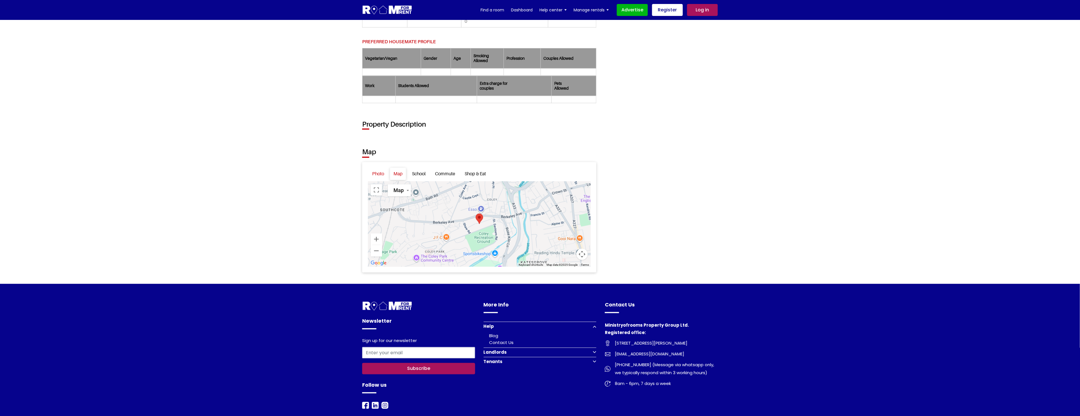
click at [376, 177] on link "Photo" at bounding box center [378, 174] width 19 height 12
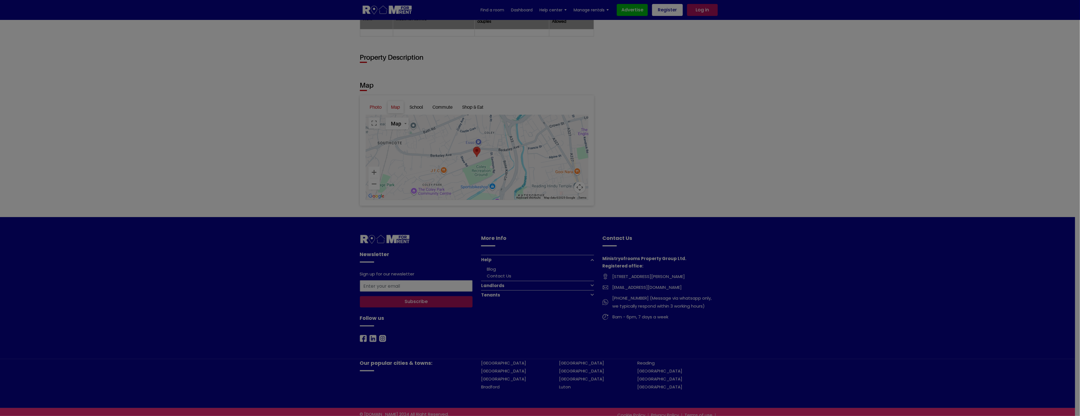
scroll to position [593, 0]
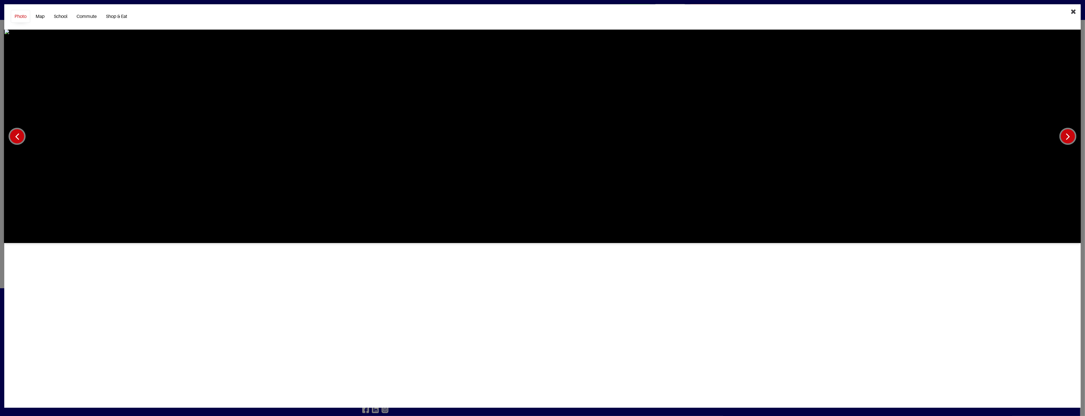
click at [1068, 139] on button "button" at bounding box center [1067, 136] width 17 height 17
click at [1068, 123] on img at bounding box center [542, 136] width 1076 height 213
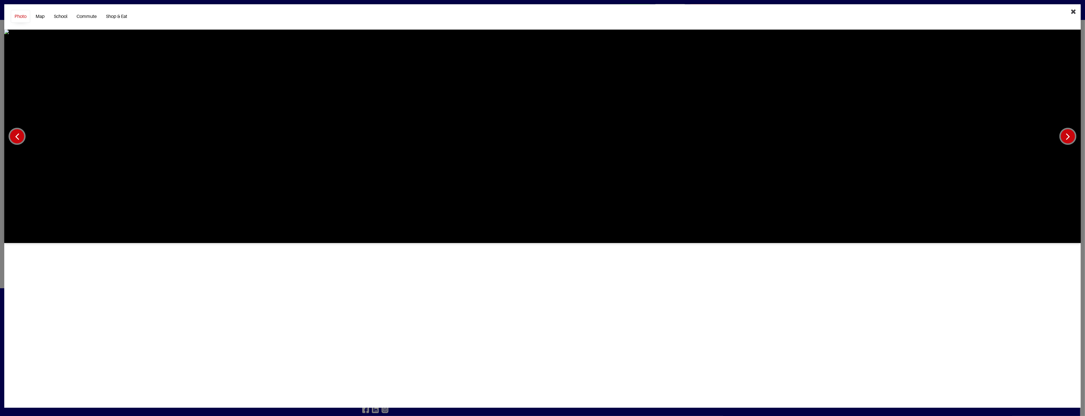
click at [1068, 123] on img at bounding box center [542, 136] width 1076 height 213
click at [1076, 10] on button "Close" at bounding box center [1073, 11] width 14 height 14
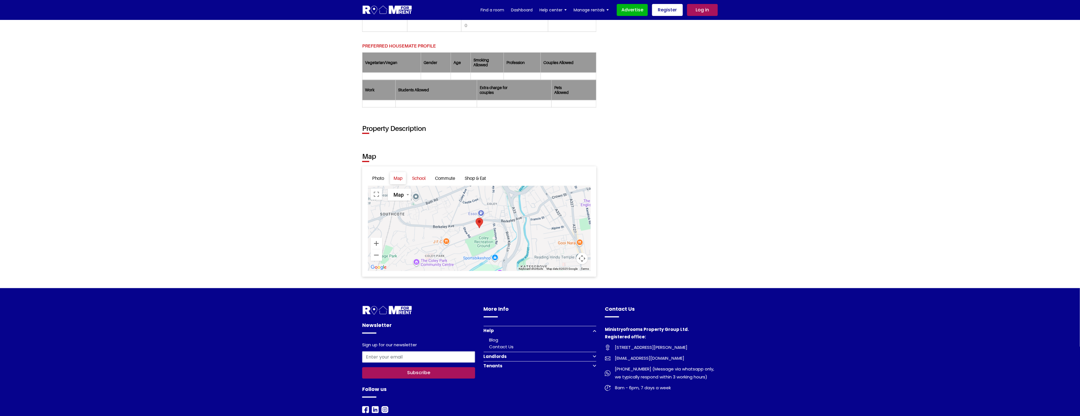
click at [420, 177] on link "School" at bounding box center [418, 178] width 20 height 12
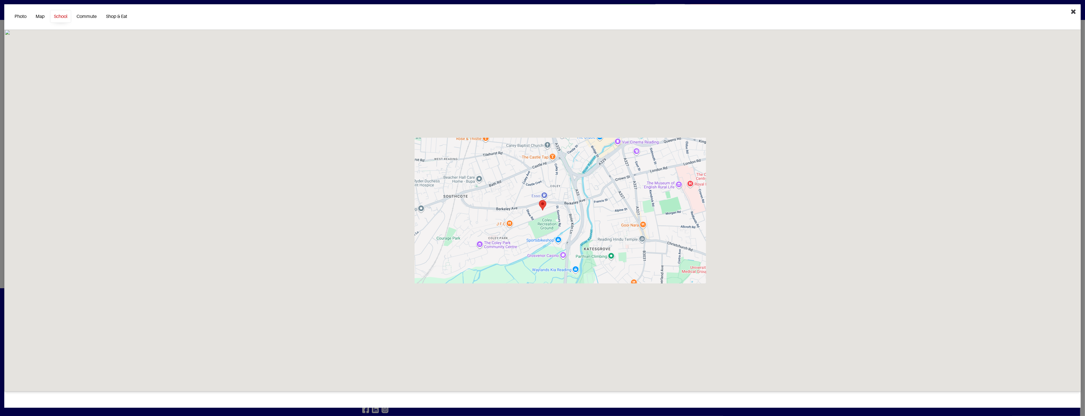
click at [1071, 14] on icon "Close" at bounding box center [1073, 11] width 5 height 7
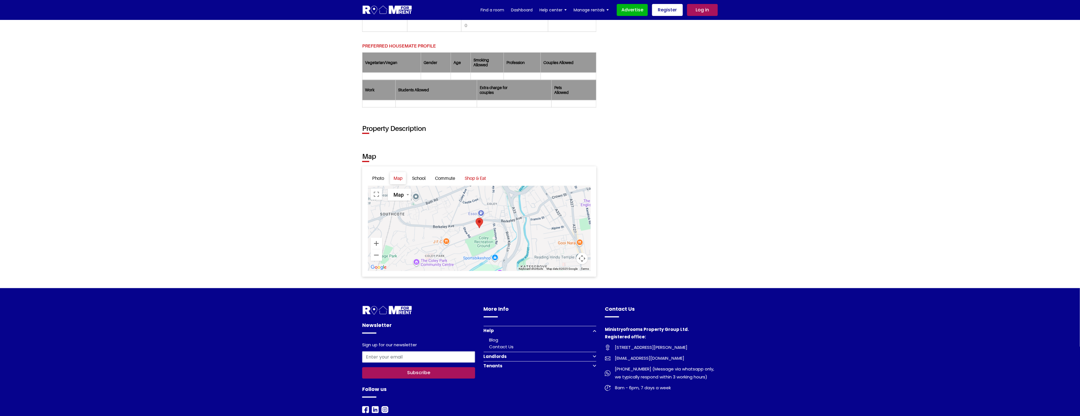
click at [475, 180] on link "Shop & Eat" at bounding box center [475, 178] width 28 height 12
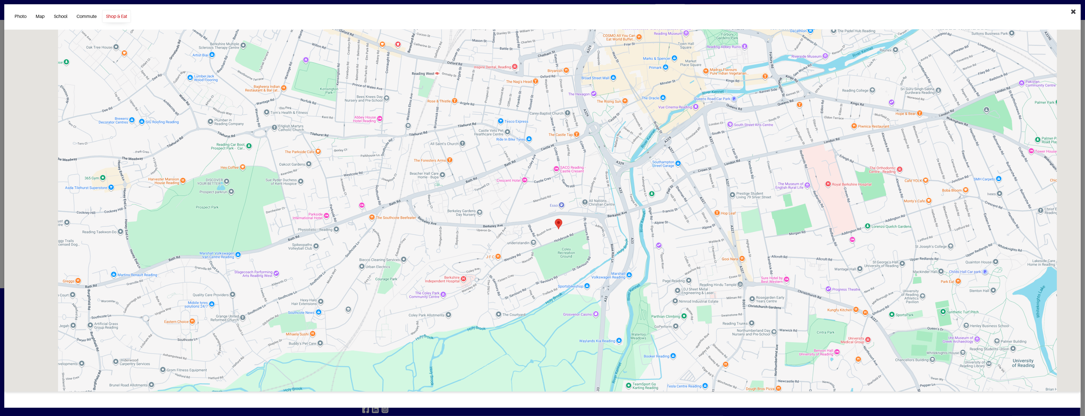
click at [1075, 12] on icon "Close" at bounding box center [1073, 11] width 5 height 7
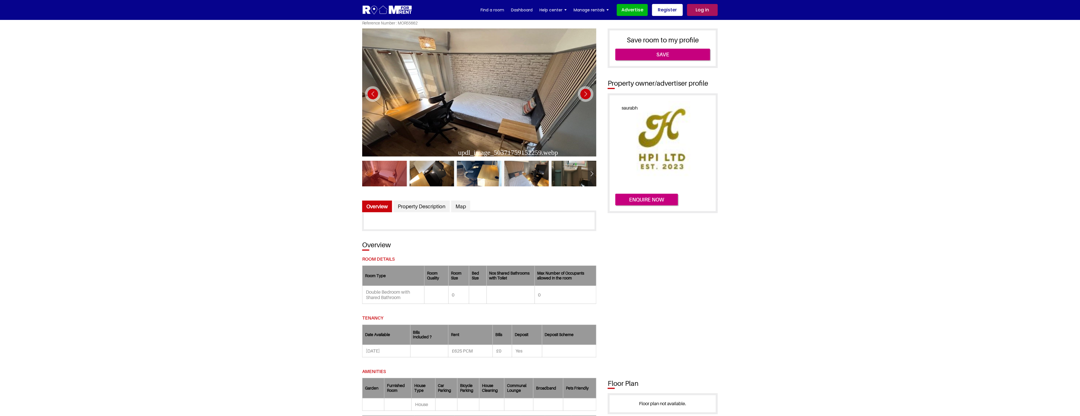
scroll to position [0, 0]
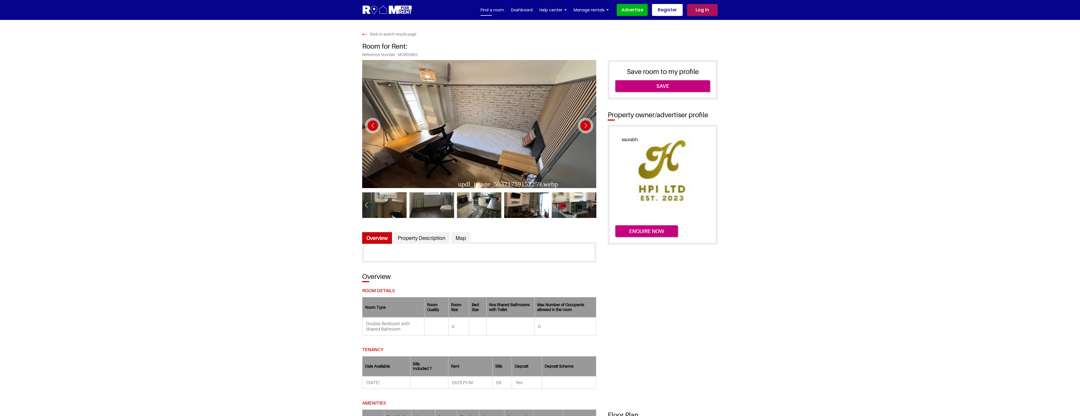
click at [495, 10] on link "Find a room" at bounding box center [492, 10] width 24 height 9
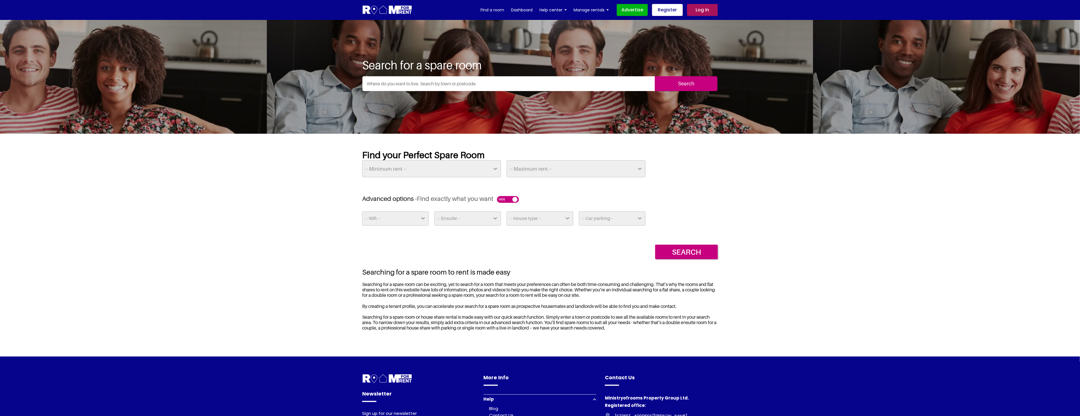
click at [414, 218] on select "-- Wifi -- Yes No" at bounding box center [395, 218] width 67 height 14
click at [556, 220] on select "-- House type -- Apartment House Farm Purpose Built Student Accomodation" at bounding box center [540, 218] width 67 height 14
click at [621, 217] on select "-- Car parking -- Off Street - Permit not required Off Street - Permit Required" at bounding box center [612, 218] width 67 height 14
click at [540, 216] on select "-- House type -- Apartment House Farm Purpose Built Student Accomodation" at bounding box center [540, 218] width 67 height 14
click at [404, 222] on select "-- Wifi -- Yes No" at bounding box center [395, 218] width 67 height 14
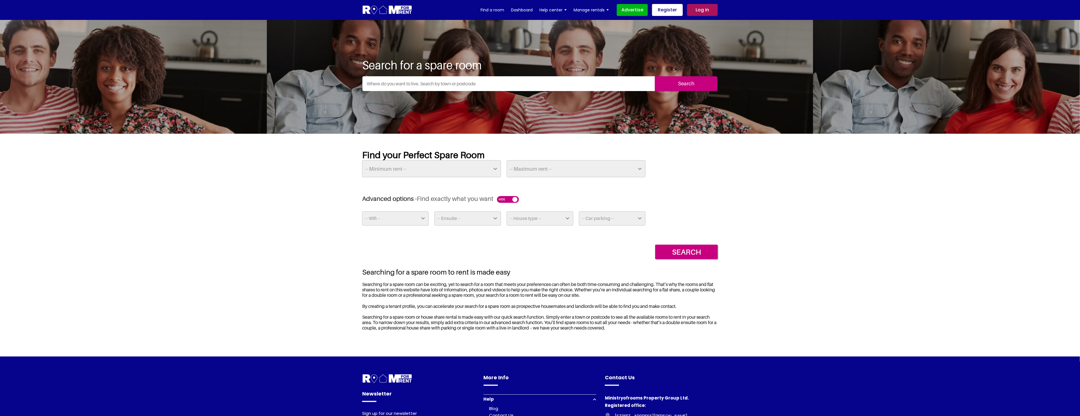
click at [473, 219] on select "-- Ensuite -- Yes No" at bounding box center [467, 218] width 67 height 14
click at [595, 166] on select "-- Maximum rent -- £50 £75 £100 £125 £150 £175 £200 £225 £250 £275 £300 £325 £3…" at bounding box center [576, 168] width 139 height 17
click at [596, 166] on select "-- Maximum rent -- £50 £75 £100 £125 £150 £175 £200 £225 £250 £275 £300 £325 £3…" at bounding box center [576, 168] width 139 height 17
click at [395, 9] on img at bounding box center [387, 10] width 50 height 11
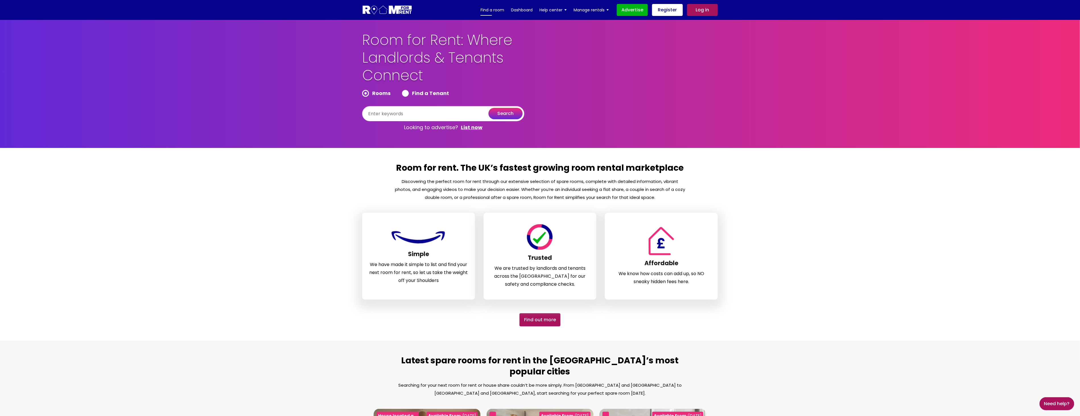
click at [498, 12] on link "Find a room" at bounding box center [492, 10] width 24 height 9
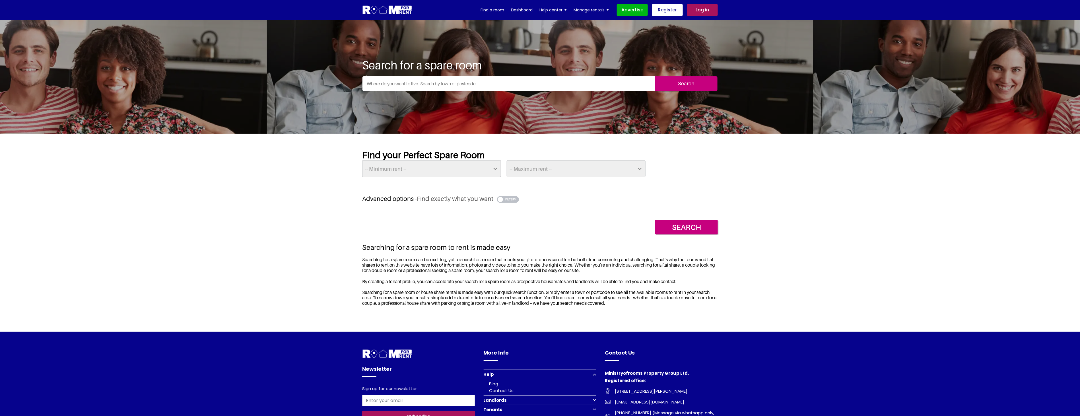
click at [379, 9] on img at bounding box center [387, 10] width 50 height 11
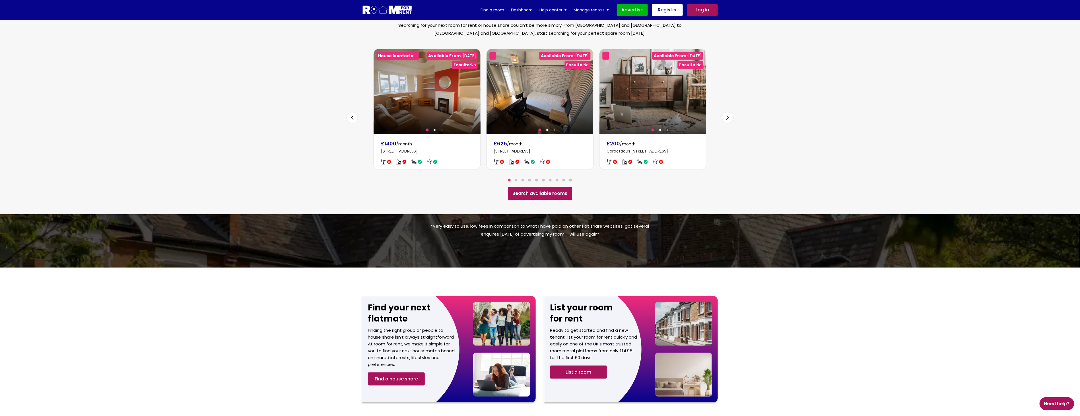
scroll to position [350, 0]
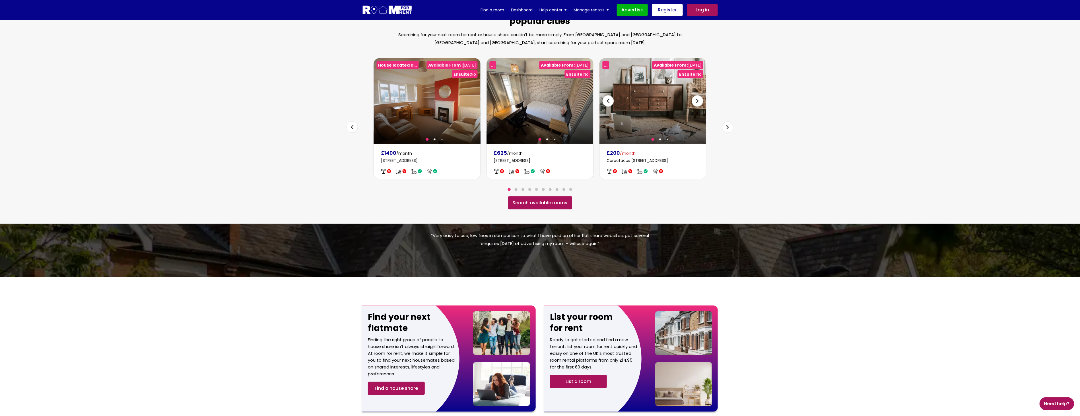
click at [647, 107] on div at bounding box center [652, 100] width 106 height 85
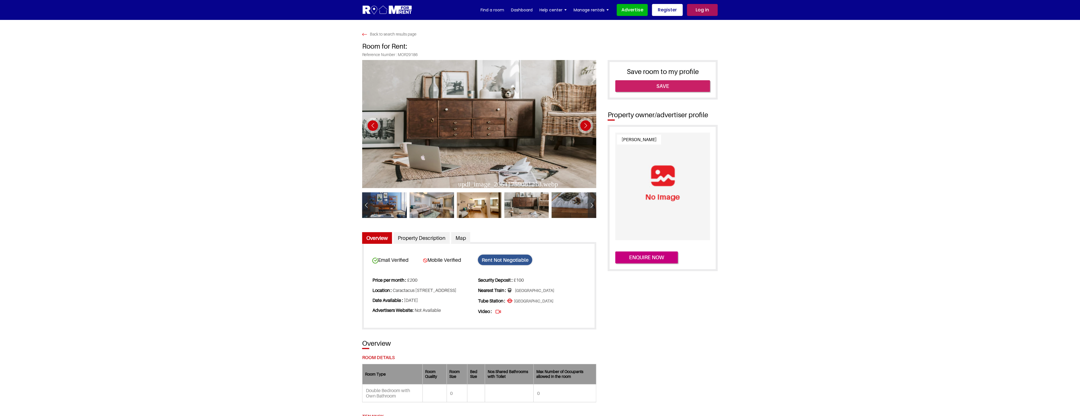
click at [676, 86] on link "Save" at bounding box center [662, 86] width 95 height 12
click at [650, 81] on link "Save" at bounding box center [662, 86] width 95 height 12
